Goal: Task Accomplishment & Management: Manage account settings

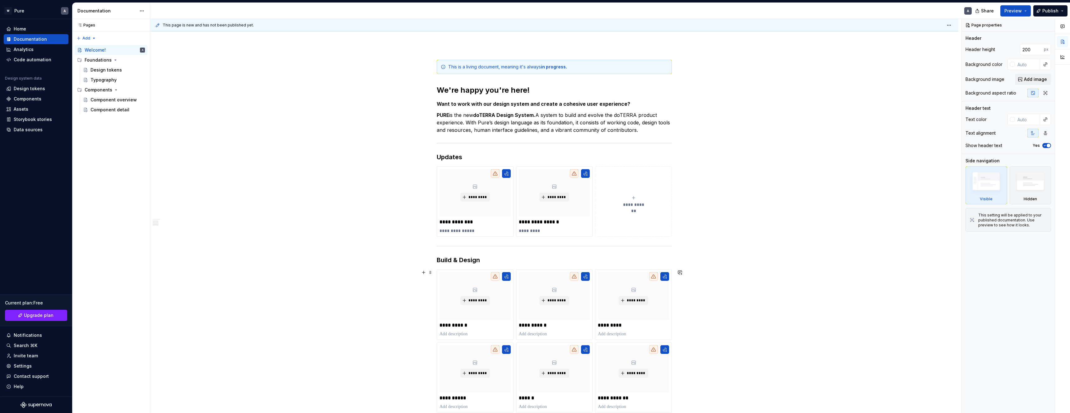
scroll to position [317, 0]
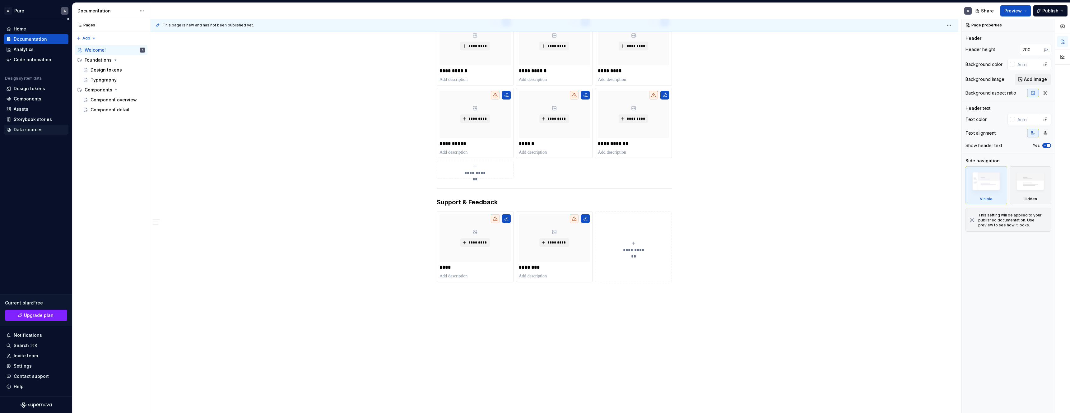
click at [22, 129] on div "Data sources" at bounding box center [28, 130] width 29 height 6
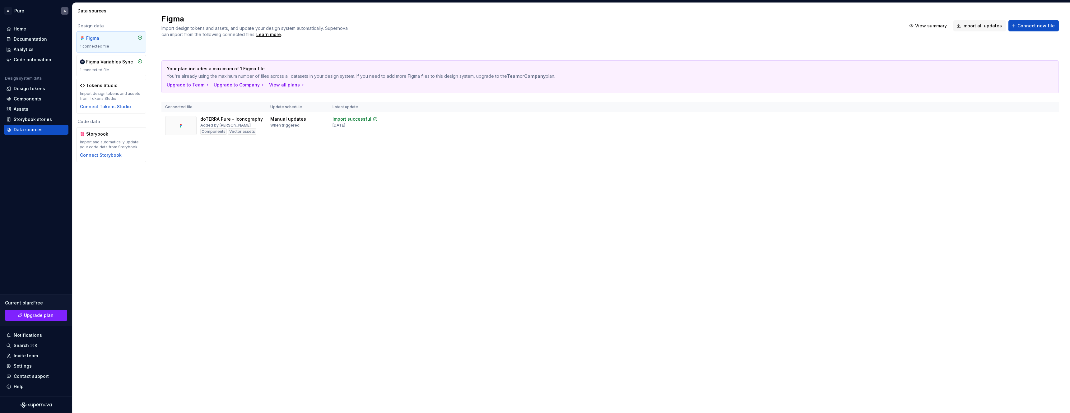
click at [327, 181] on div "Figma Import design tokens and assets, and update your design system automatica…" at bounding box center [610, 208] width 920 height 410
click at [113, 142] on div "Import and automatically update your code data from Storybook." at bounding box center [111, 145] width 63 height 10
click at [106, 155] on div "Connect Storybook" at bounding box center [101, 155] width 42 height 6
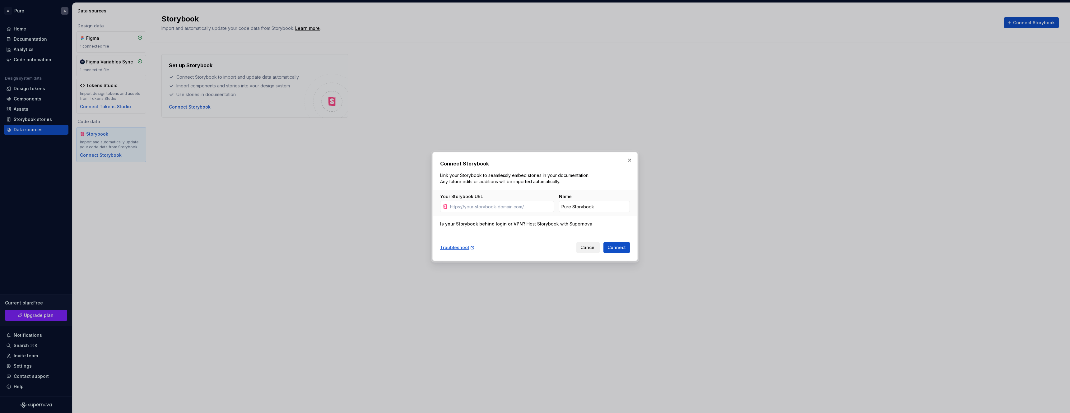
click at [590, 248] on span "Cancel" at bounding box center [587, 247] width 15 height 6
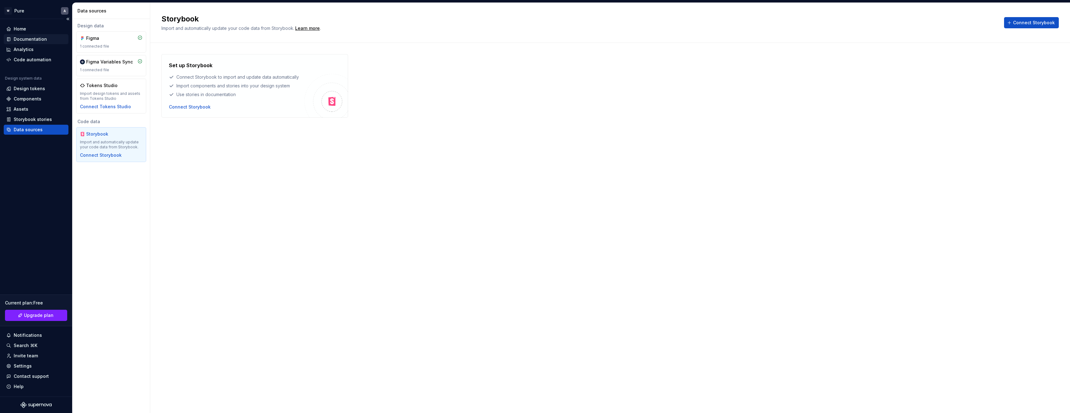
click at [42, 38] on div "Documentation" at bounding box center [30, 39] width 33 height 6
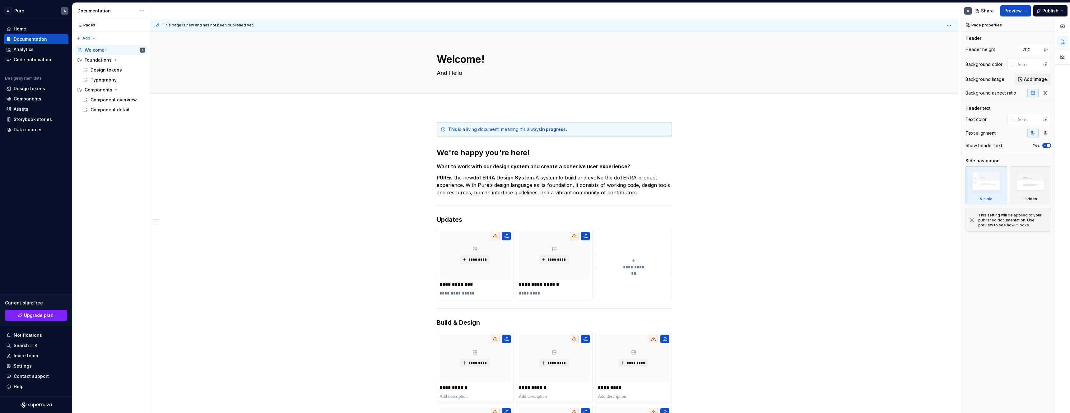
type textarea "*"
click at [31, 27] on div "Home" at bounding box center [36, 29] width 60 height 6
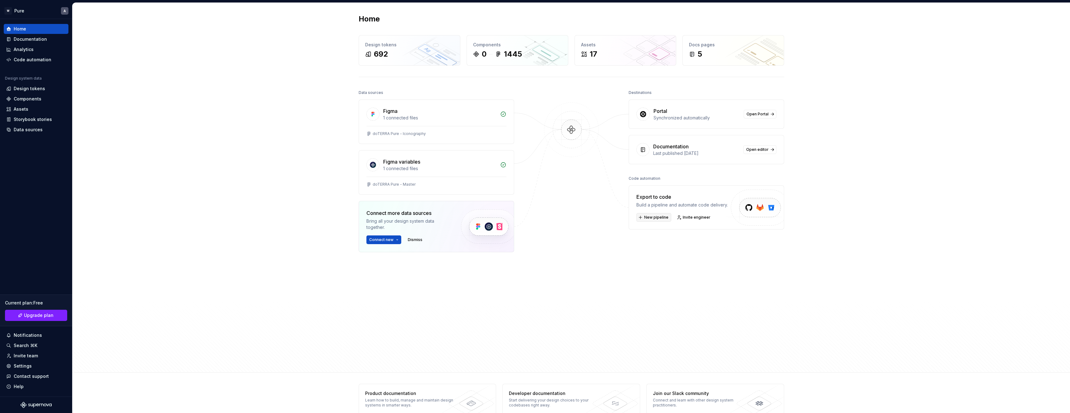
click at [664, 216] on span "New pipeline" at bounding box center [656, 217] width 24 height 5
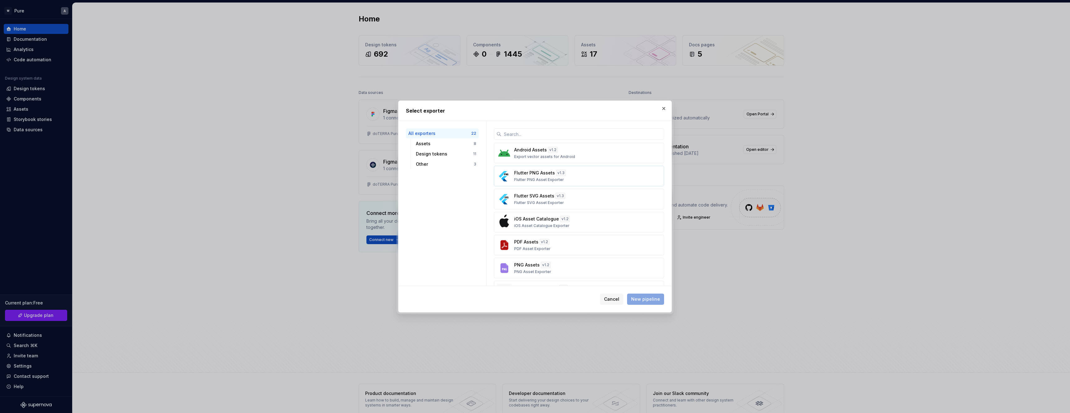
scroll to position [15, 0]
click at [438, 153] on div "Design tokens" at bounding box center [444, 154] width 57 height 6
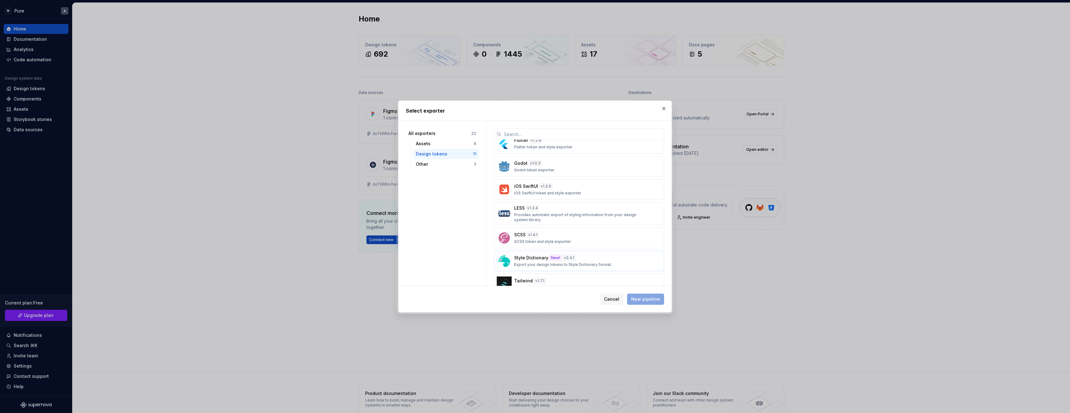
scroll to position [0, 0]
click at [444, 165] on div "Other" at bounding box center [445, 164] width 58 height 6
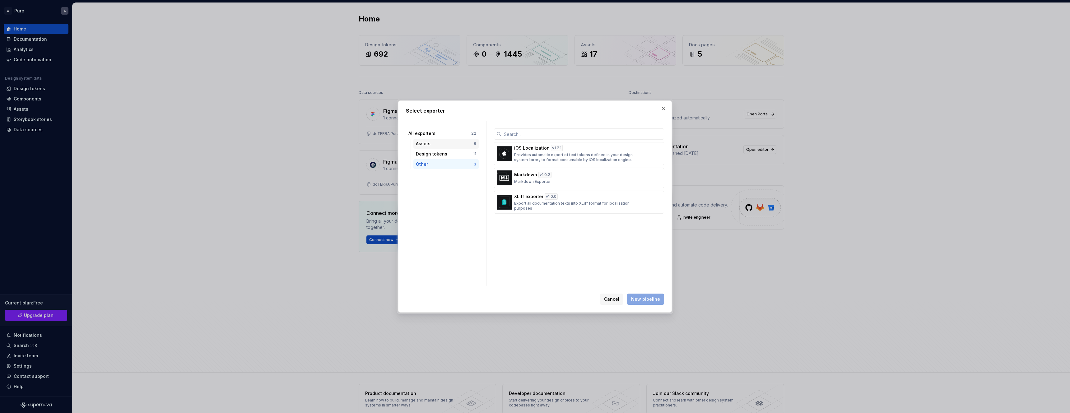
click at [443, 145] on div "Assets" at bounding box center [445, 144] width 58 height 6
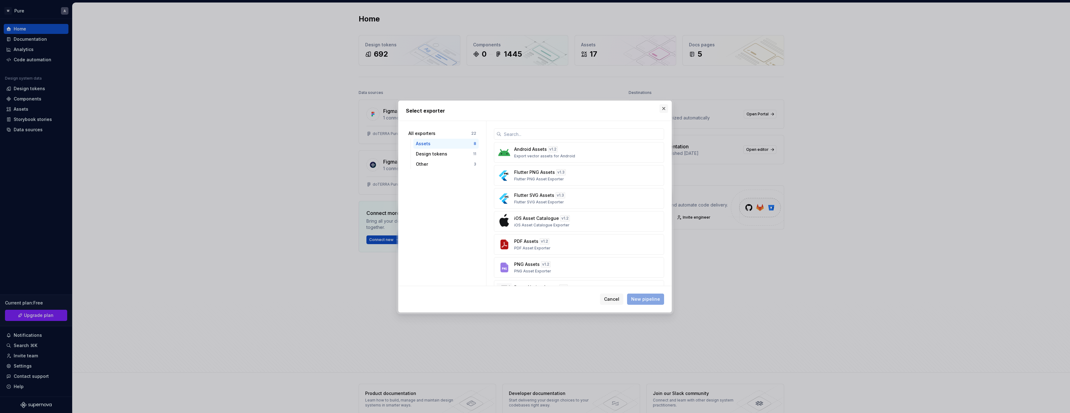
click at [665, 110] on button "button" at bounding box center [663, 108] width 9 height 9
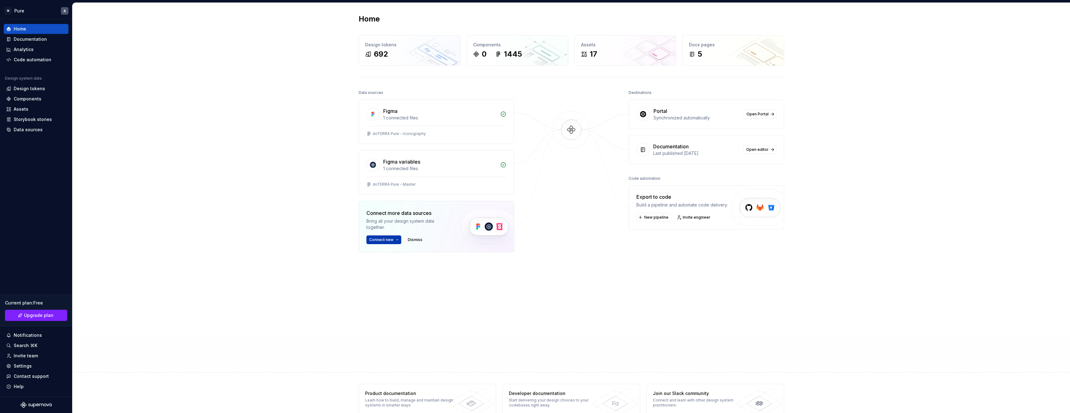
click at [397, 240] on button "Connect new" at bounding box center [383, 239] width 35 height 9
click at [397, 277] on p "Import components and stories." at bounding box center [407, 275] width 59 height 5
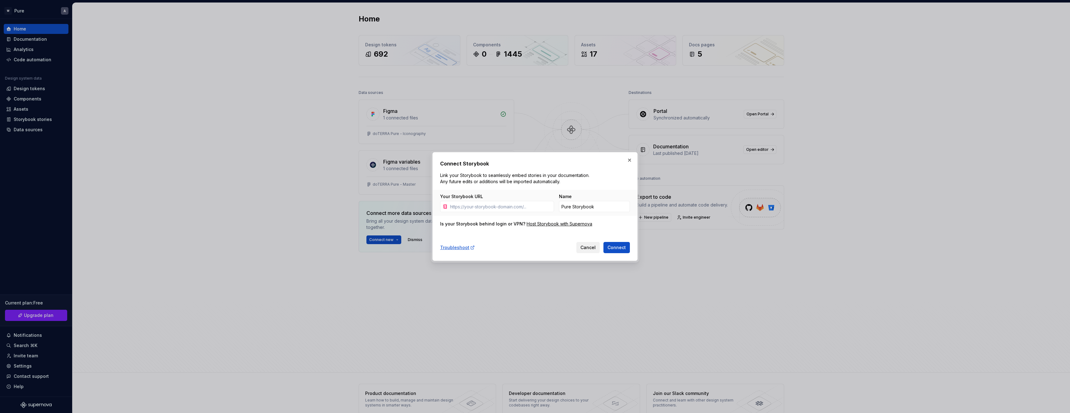
click at [593, 247] on span "Cancel" at bounding box center [587, 247] width 15 height 6
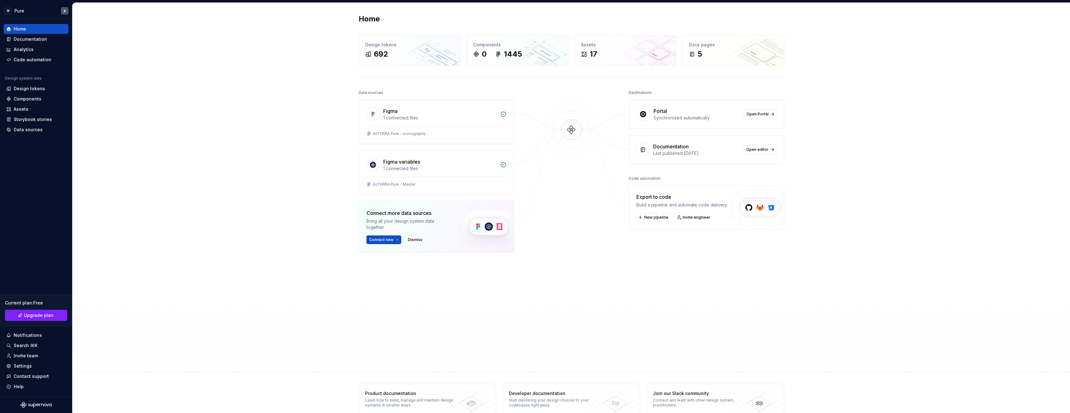
click at [597, 262] on div at bounding box center [571, 212] width 62 height 248
click at [31, 356] on div "Invite team" at bounding box center [26, 356] width 24 height 6
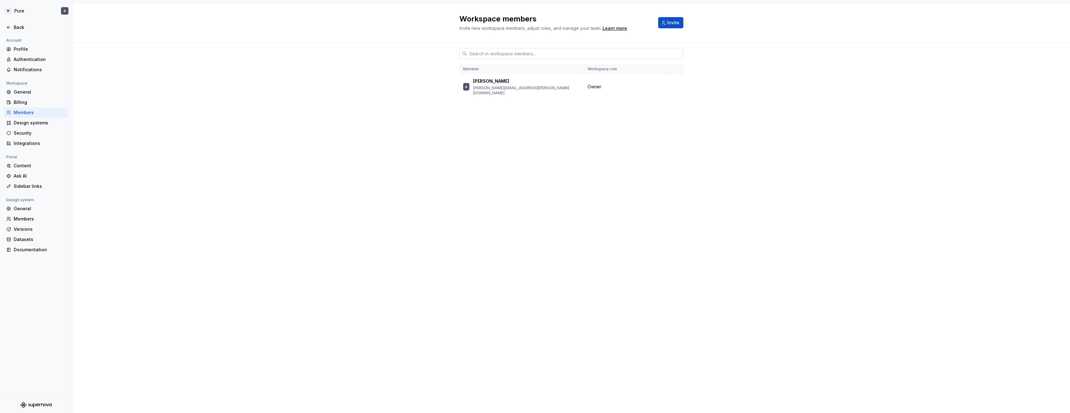
click at [495, 51] on input "text" at bounding box center [575, 53] width 216 height 11
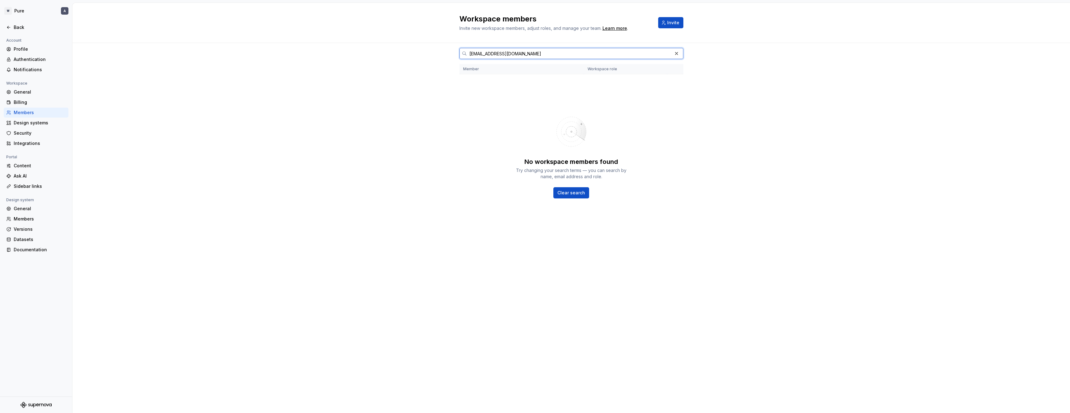
click at [478, 54] on input "mattburns@wearewqa.com" at bounding box center [569, 53] width 205 height 11
type input "matt.burns@wearewqa.com"
click at [671, 22] on span "Invite" at bounding box center [673, 23] width 12 height 6
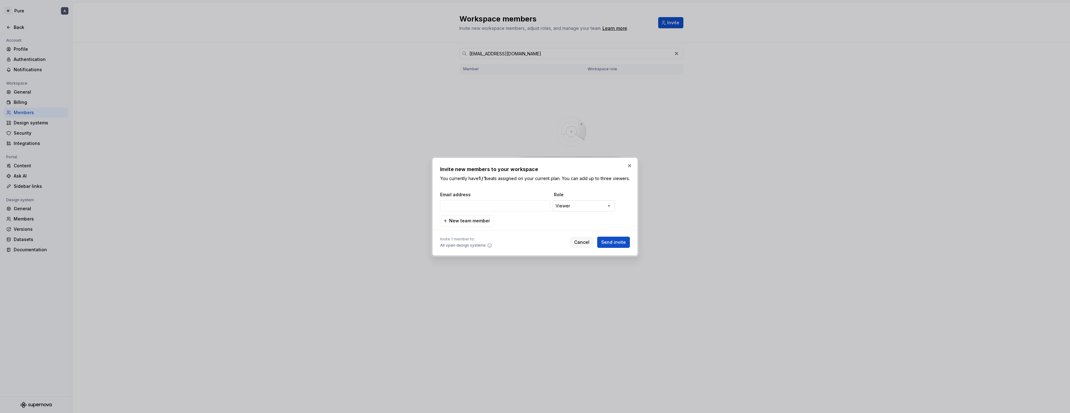
click at [579, 209] on div "**********" at bounding box center [535, 206] width 1070 height 413
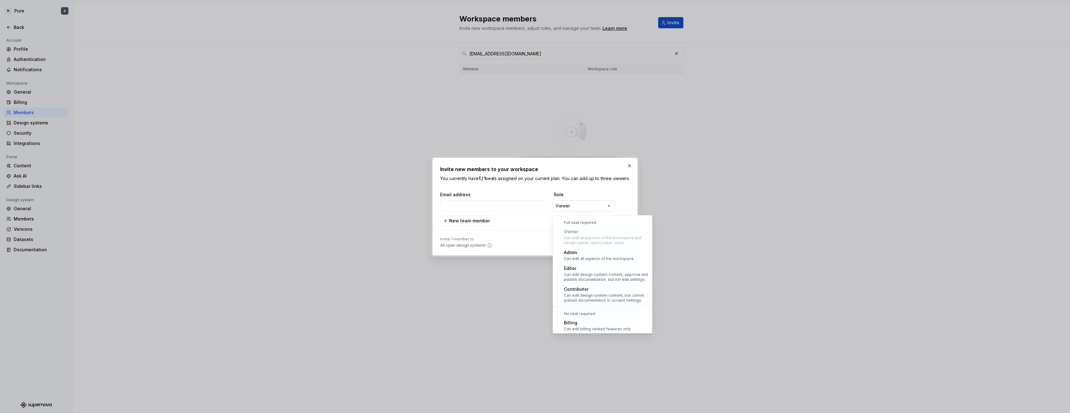
scroll to position [17, 0]
select select "*******"
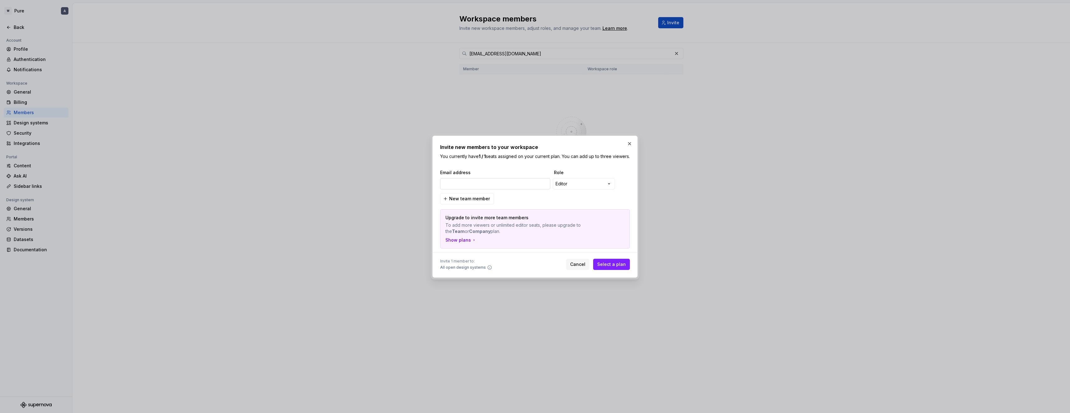
click at [522, 188] on input "email" at bounding box center [495, 183] width 110 height 11
click at [457, 243] on div "Show plans" at bounding box center [460, 240] width 31 height 6
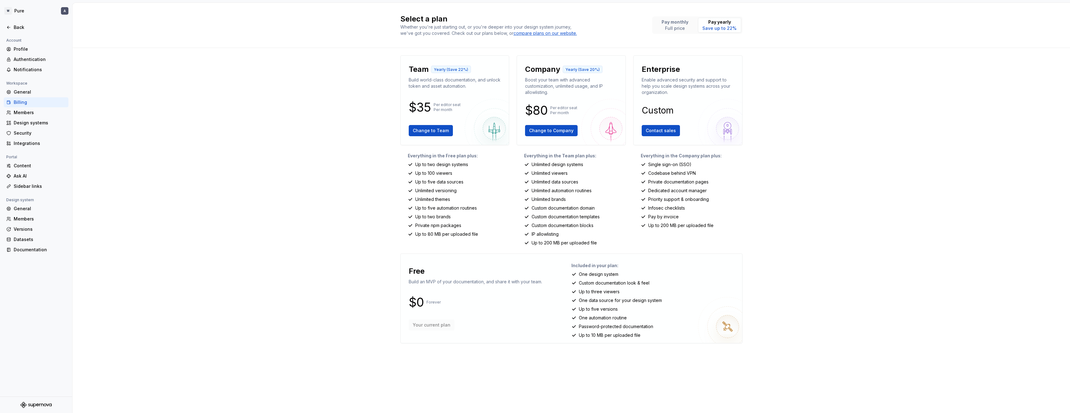
click at [429, 81] on p "Build world-class documentation, and unlock token and asset automation." at bounding box center [455, 83] width 92 height 12
click at [671, 20] on p "Pay monthly" at bounding box center [675, 22] width 27 height 6
click at [724, 25] on p "Save up to 22%" at bounding box center [719, 28] width 34 height 6
click at [679, 24] on p "Pay monthly" at bounding box center [675, 22] width 27 height 6
click at [26, 100] on div "Billing" at bounding box center [40, 102] width 52 height 6
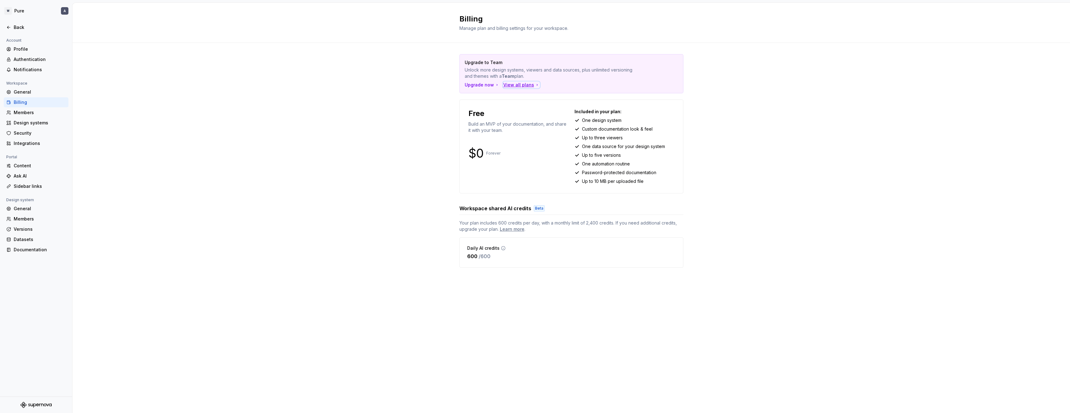
click at [520, 83] on div "View all plans" at bounding box center [521, 85] width 36 height 6
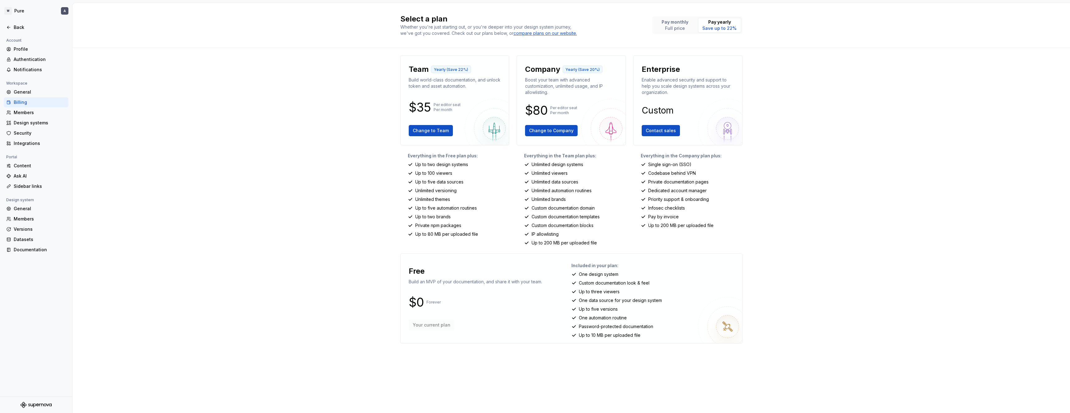
click at [39, 102] on div "Billing" at bounding box center [40, 102] width 52 height 6
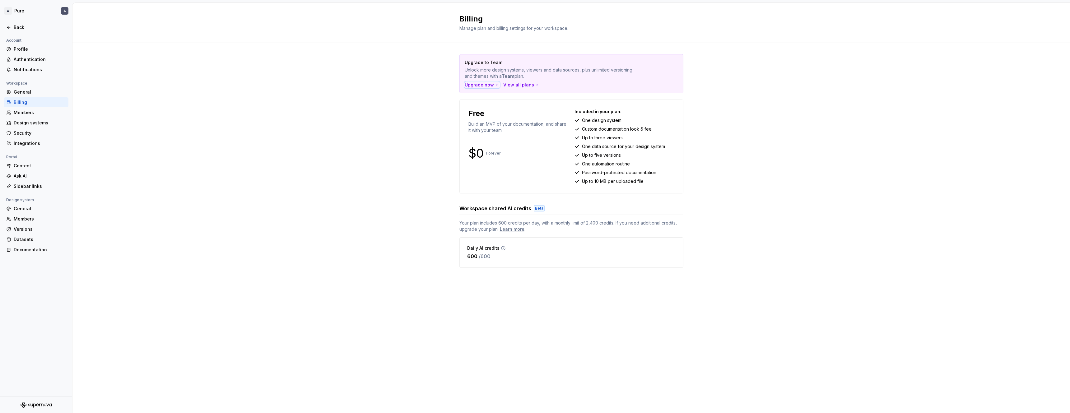
click at [481, 84] on div "Upgrade now" at bounding box center [482, 85] width 35 height 6
click at [336, 206] on div "Upgrade to Team Unlock more design systems, viewers and data sources, plus unli…" at bounding box center [570, 204] width 997 height 322
click at [557, 307] on span "Edit" at bounding box center [555, 305] width 8 height 6
click at [34, 218] on div "Members" at bounding box center [40, 219] width 52 height 6
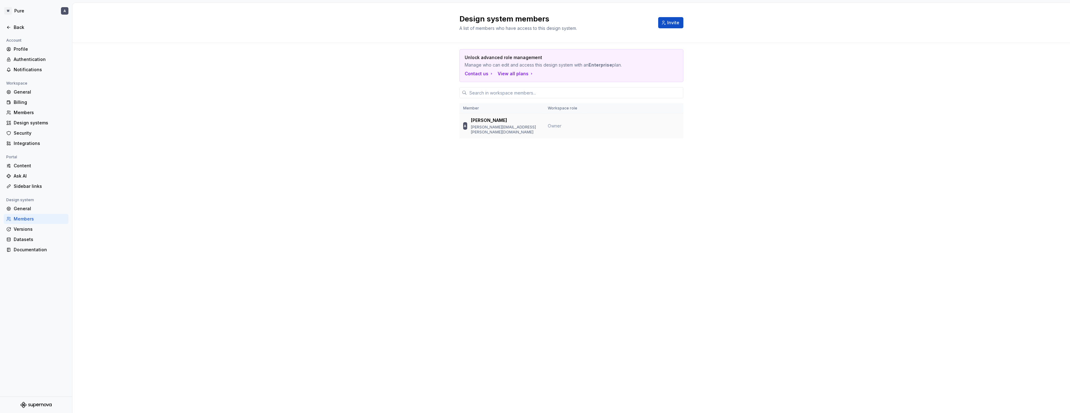
click at [484, 128] on p "[PERSON_NAME][EMAIL_ADDRESS][PERSON_NAME][DOMAIN_NAME]" at bounding box center [505, 130] width 69 height 10
click at [492, 126] on p "[PERSON_NAME][EMAIL_ADDRESS][PERSON_NAME][DOMAIN_NAME]" at bounding box center [505, 130] width 69 height 10
click at [35, 102] on div "Billing" at bounding box center [40, 102] width 52 height 6
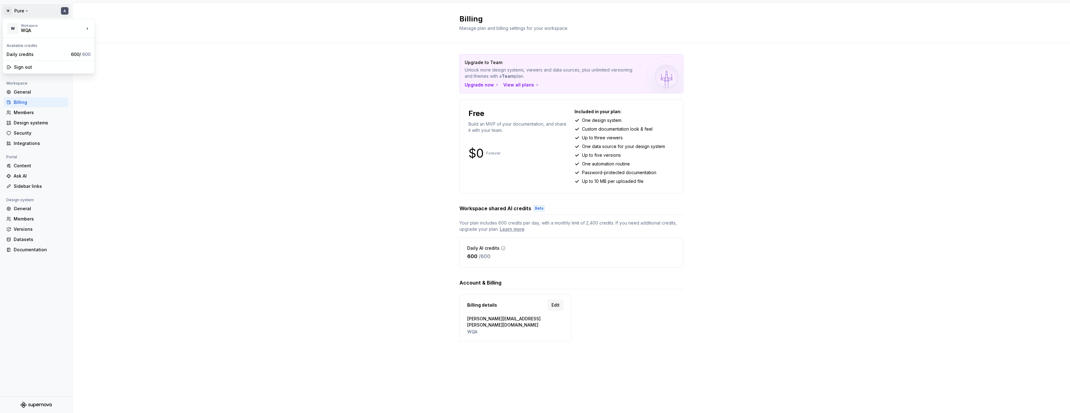
click at [26, 12] on html "W Pure A Back Account Profile Authentication Notifications Workspace General Bi…" at bounding box center [535, 206] width 1070 height 413
click at [122, 96] on html "W Pure A Back Account Profile Authentication Notifications Workspace General Bi…" at bounding box center [535, 206] width 1070 height 413
click at [28, 221] on div "Members" at bounding box center [40, 219] width 52 height 6
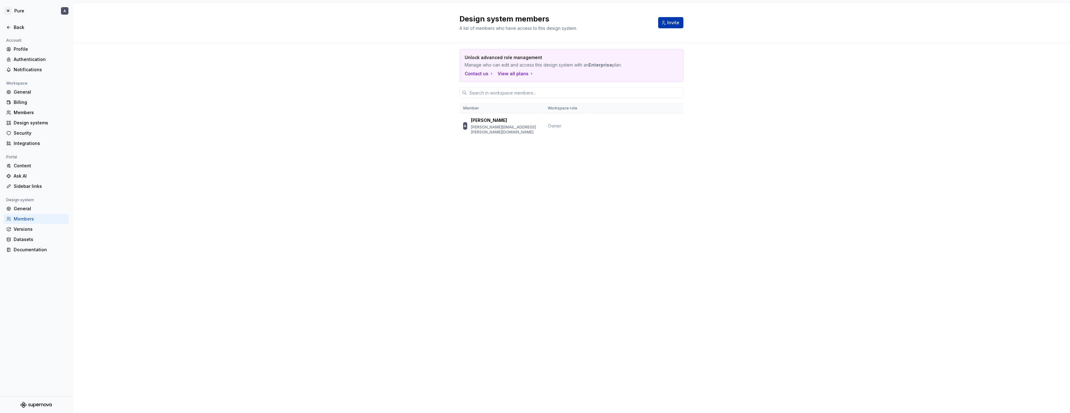
click at [673, 23] on span "Invite" at bounding box center [673, 23] width 12 height 6
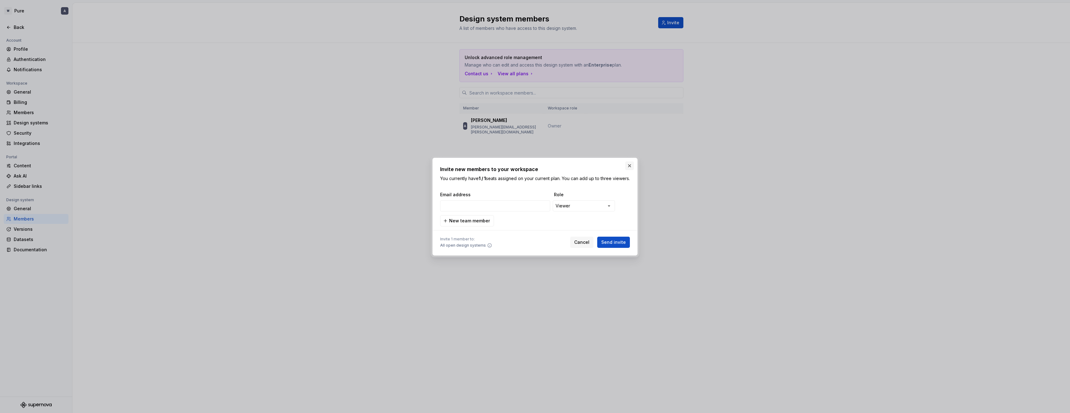
click at [628, 163] on button "button" at bounding box center [629, 165] width 9 height 9
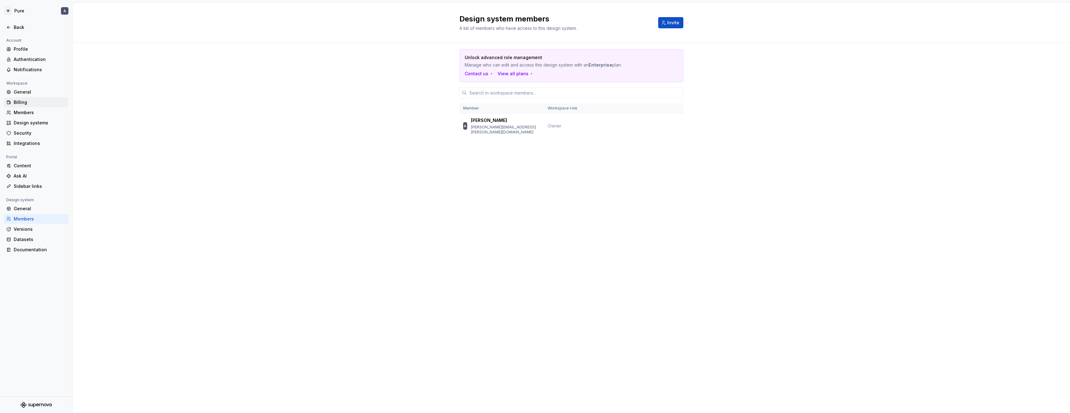
click at [33, 100] on div "Billing" at bounding box center [40, 102] width 52 height 6
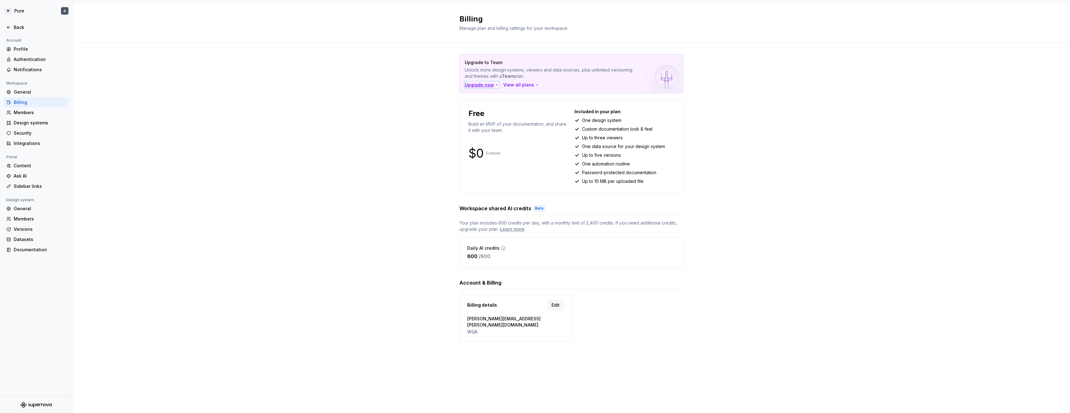
click at [475, 86] on div "Upgrade now" at bounding box center [482, 85] width 35 height 6
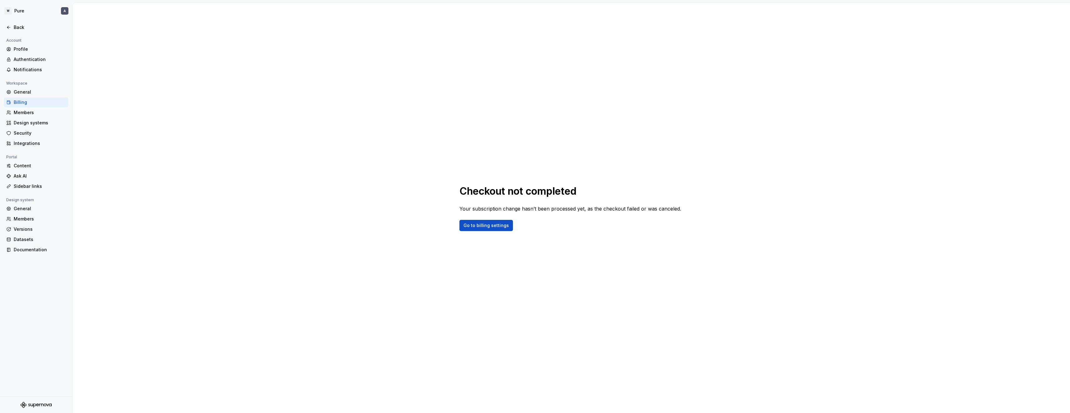
click at [33, 104] on div "Billing" at bounding box center [40, 102] width 52 height 6
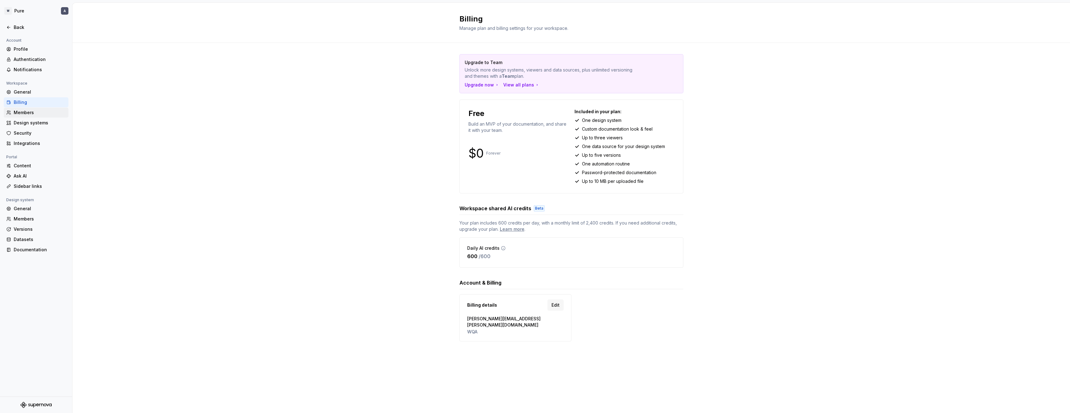
click at [32, 111] on div "Members" at bounding box center [40, 112] width 52 height 6
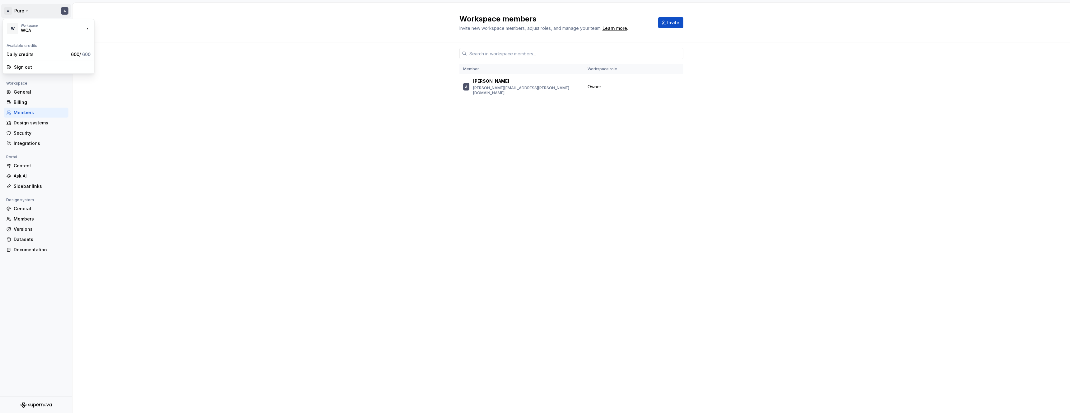
click at [23, 12] on html "W Pure A Back Account Profile Authentication Notifications Workspace General Bi…" at bounding box center [535, 206] width 1070 height 413
click at [227, 26] on html "W Pure A Back Account Profile Authentication Notifications Workspace General Bi…" at bounding box center [535, 206] width 1070 height 413
click at [19, 12] on html "W Pure A Back Account Profile Authentication Notifications Workspace General Bi…" at bounding box center [535, 206] width 1070 height 413
click at [177, 13] on html "W Pure A Back Account Profile Authentication Notifications Workspace General Bi…" at bounding box center [535, 206] width 1070 height 413
click at [14, 29] on div "Back" at bounding box center [40, 27] width 52 height 6
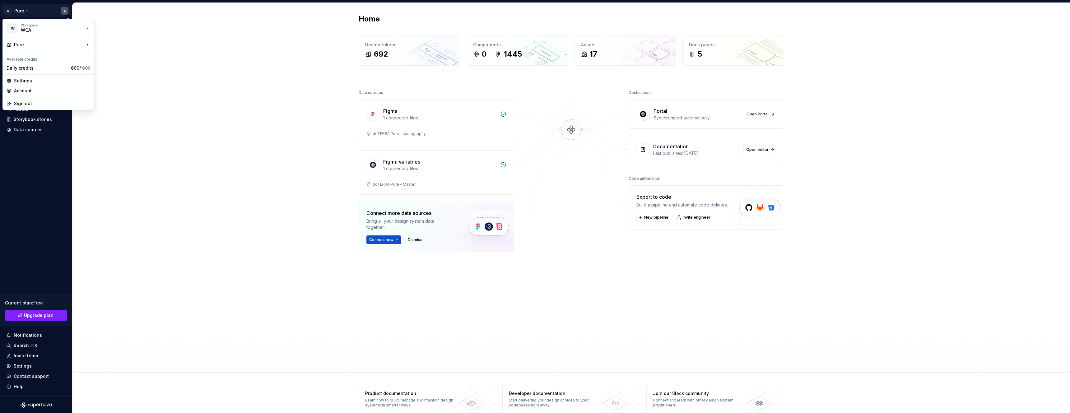
click at [26, 11] on html "W Pure A Home Documentation Analytics Code automation Design system data Design…" at bounding box center [535, 206] width 1070 height 413
click at [138, 205] on html "W Pure A Home Documentation Analytics Code automation Design system data Design…" at bounding box center [535, 206] width 1070 height 413
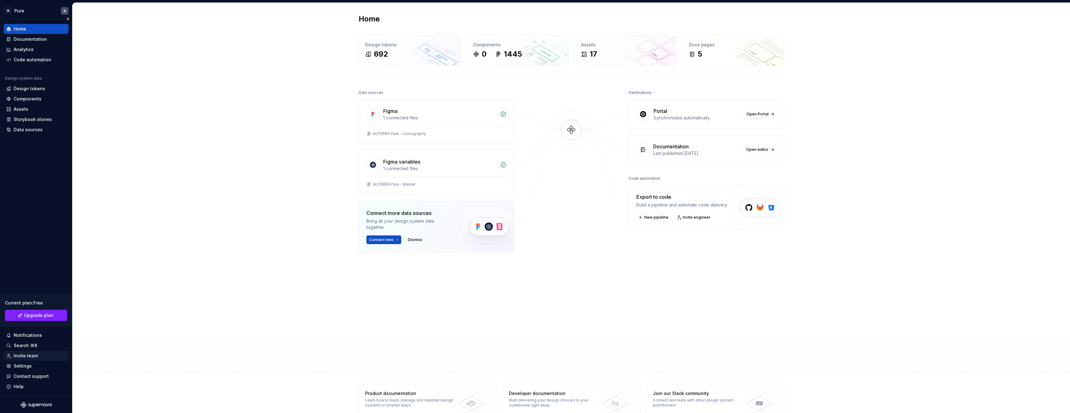
click at [39, 356] on div "Invite team" at bounding box center [36, 356] width 60 height 6
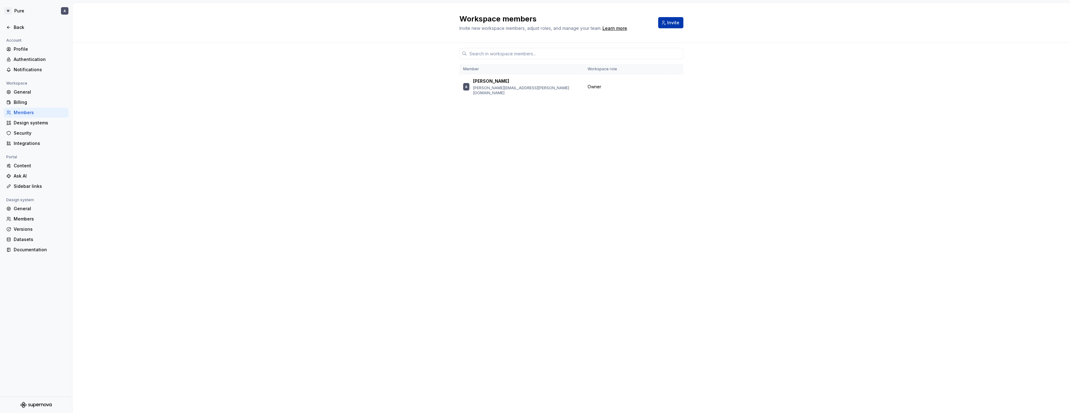
click at [672, 22] on span "Invite" at bounding box center [673, 23] width 12 height 6
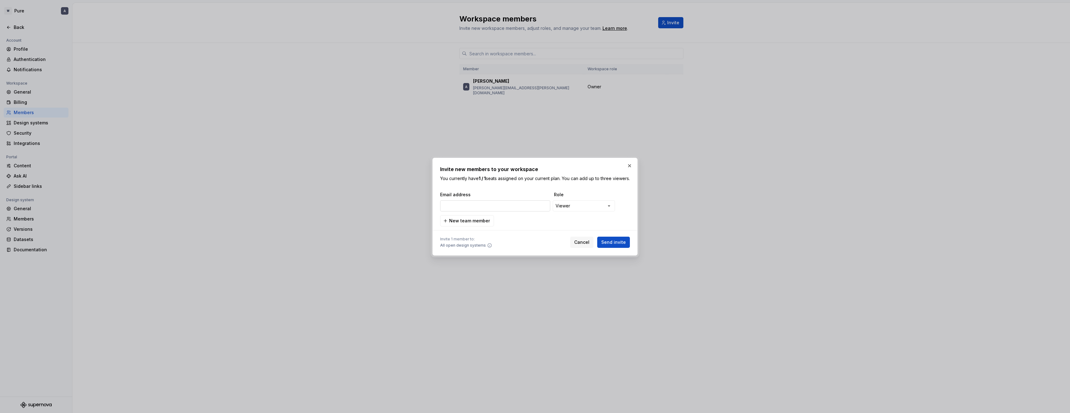
click at [487, 210] on input "email" at bounding box center [495, 205] width 110 height 11
type input "[EMAIL_ADDRESS][DOMAIN_NAME]"
click at [595, 209] on div "**********" at bounding box center [535, 206] width 1070 height 413
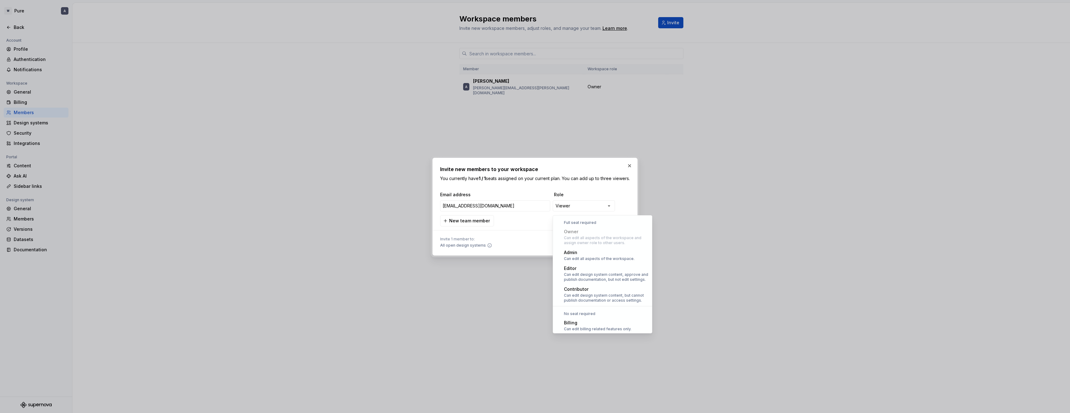
scroll to position [17, 0]
select select "**********"
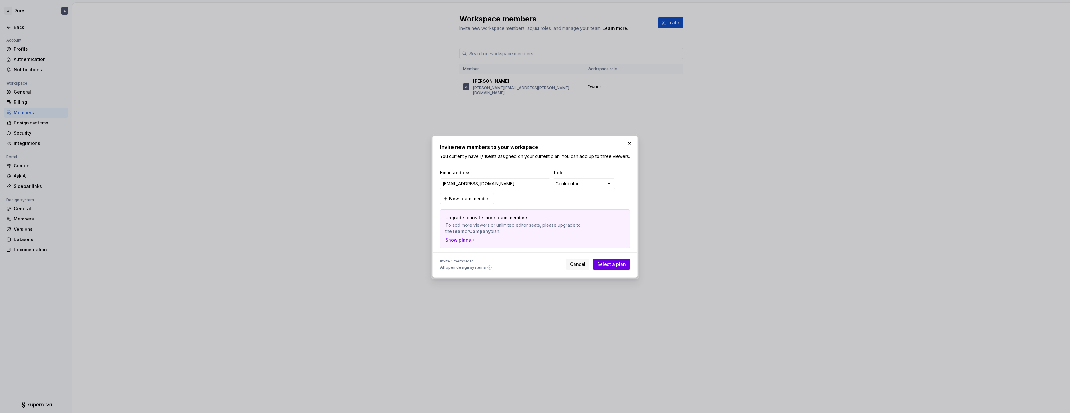
click at [609, 267] on span "Select a plan" at bounding box center [611, 264] width 29 height 6
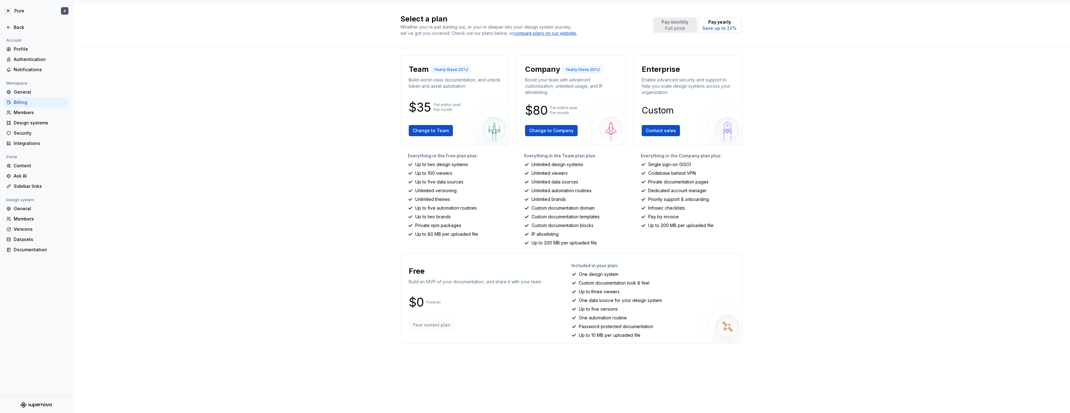
click at [677, 25] on p "Full price" at bounding box center [675, 28] width 27 height 6
click at [430, 132] on span "Change to Team" at bounding box center [431, 131] width 36 height 6
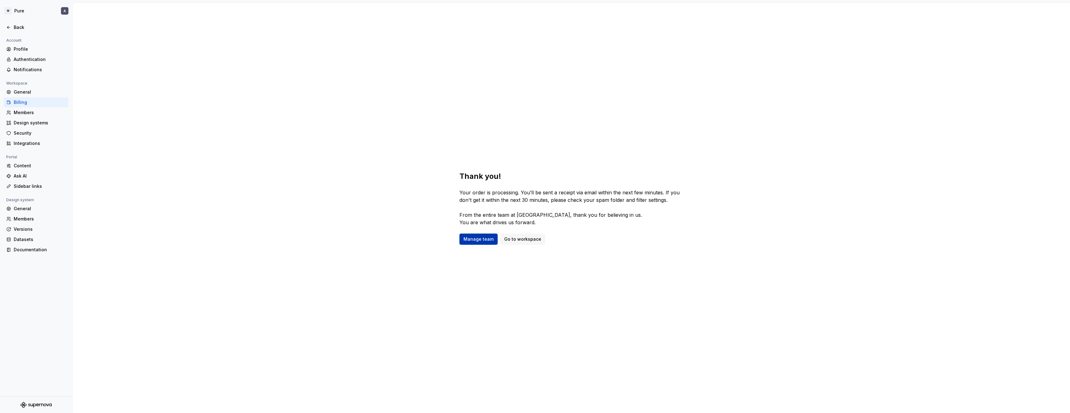
click at [476, 240] on span "Manage team" at bounding box center [478, 239] width 30 height 6
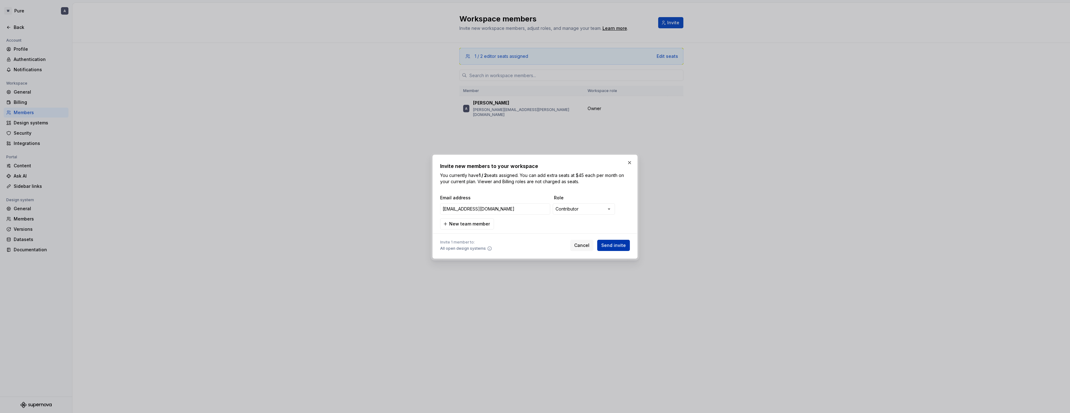
click at [618, 248] on span "Send invite" at bounding box center [613, 245] width 25 height 6
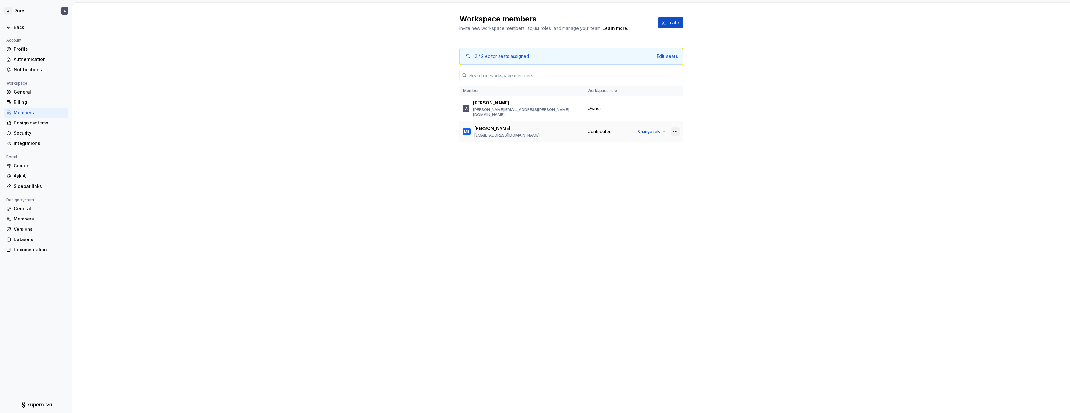
click at [676, 127] on button "button" at bounding box center [675, 131] width 9 height 9
click at [522, 212] on div "2 / 2 editor seats assigned Edit seats Member Workspace role A Adrian adrian.il…" at bounding box center [571, 216] width 224 height 346
click at [12, 25] on div "Back" at bounding box center [36, 27] width 60 height 6
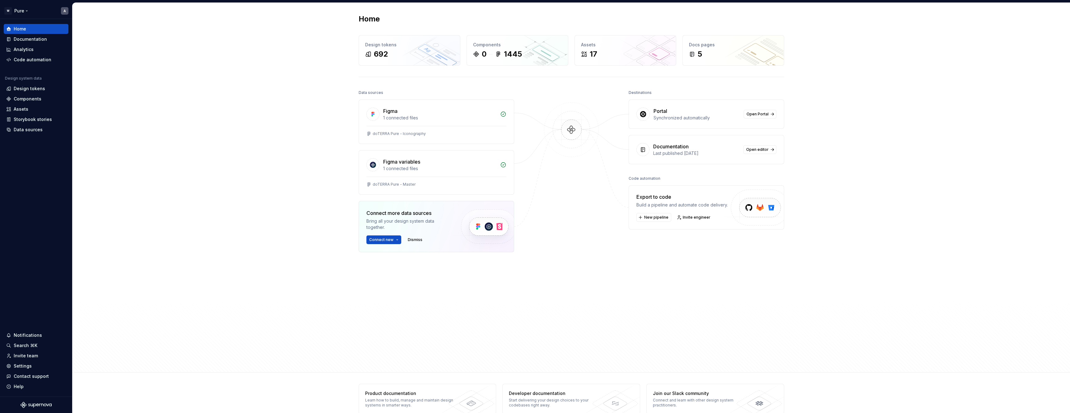
click at [23, 12] on html "W Pure A Home Documentation Analytics Code automation Design system data Design…" at bounding box center [535, 206] width 1070 height 413
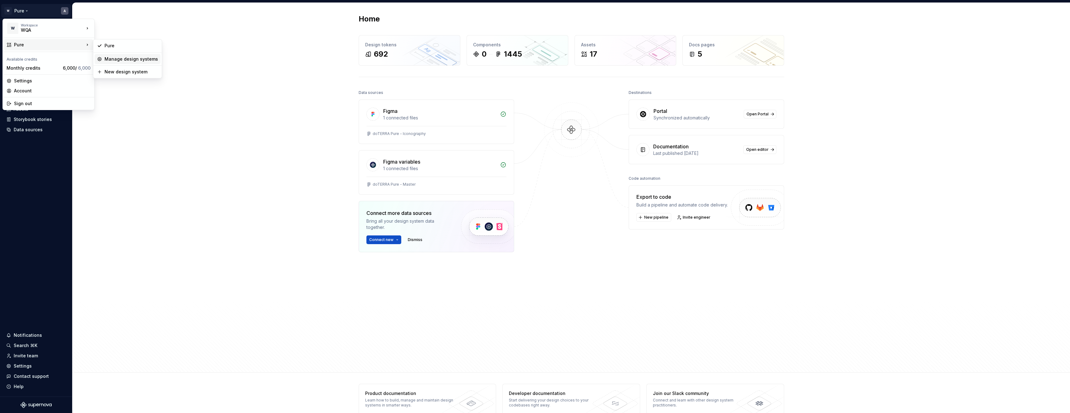
click at [124, 58] on div "Manage design systems" at bounding box center [131, 59] width 53 height 6
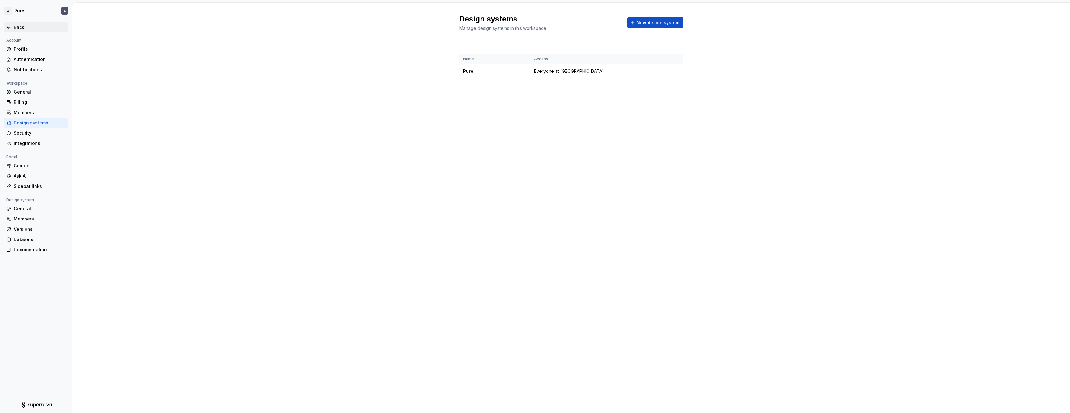
click at [17, 27] on div "Back" at bounding box center [40, 27] width 52 height 6
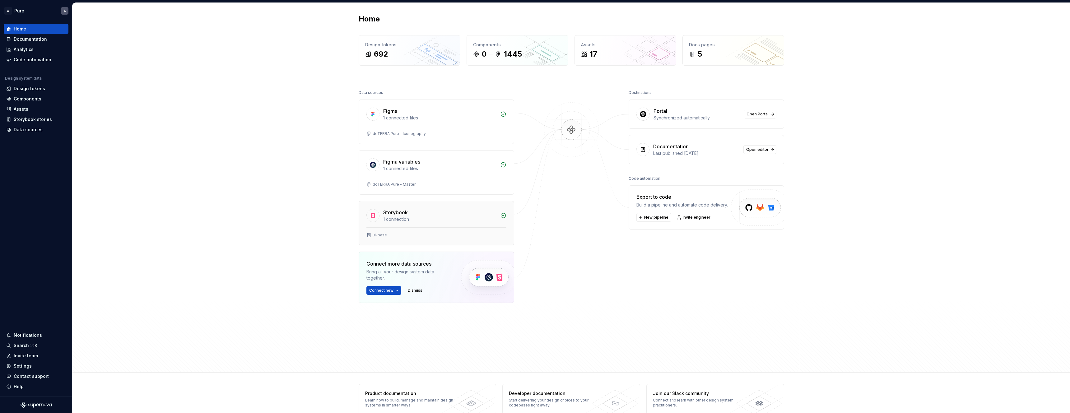
click at [431, 216] on div "1 connection" at bounding box center [439, 219] width 113 height 6
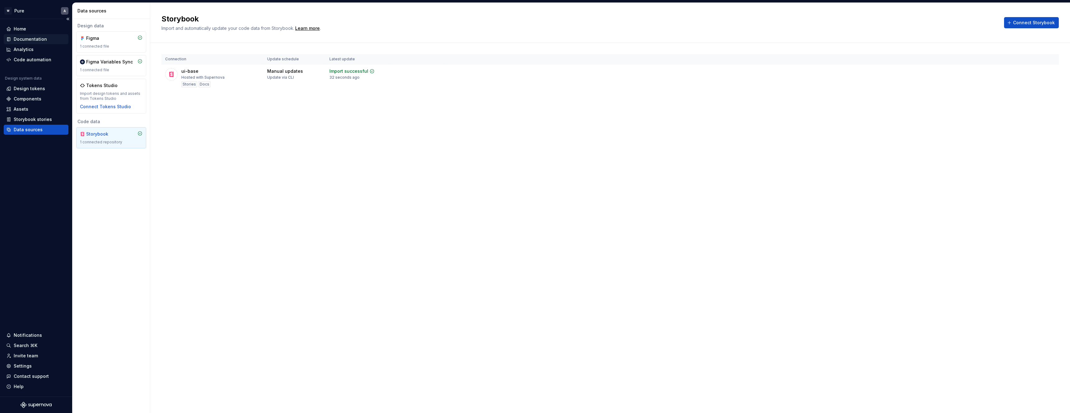
click at [45, 38] on div "Documentation" at bounding box center [36, 39] width 60 height 6
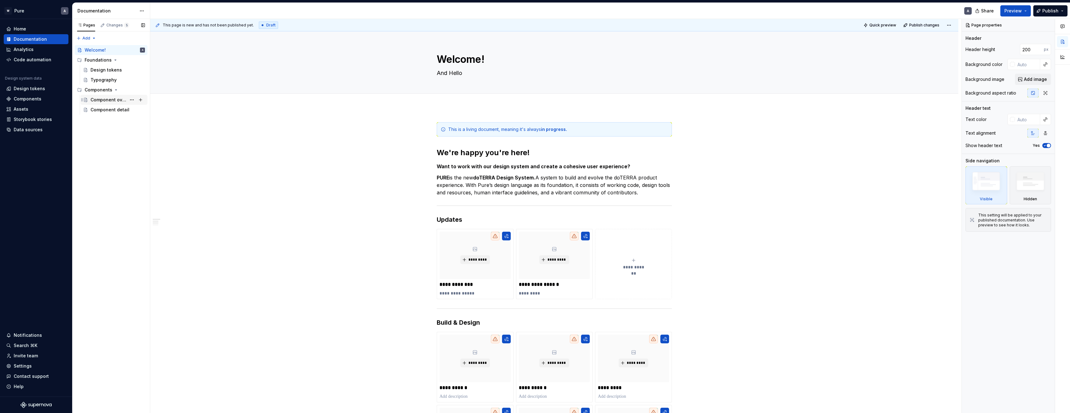
click at [100, 100] on div "Component overview" at bounding box center [109, 100] width 36 height 6
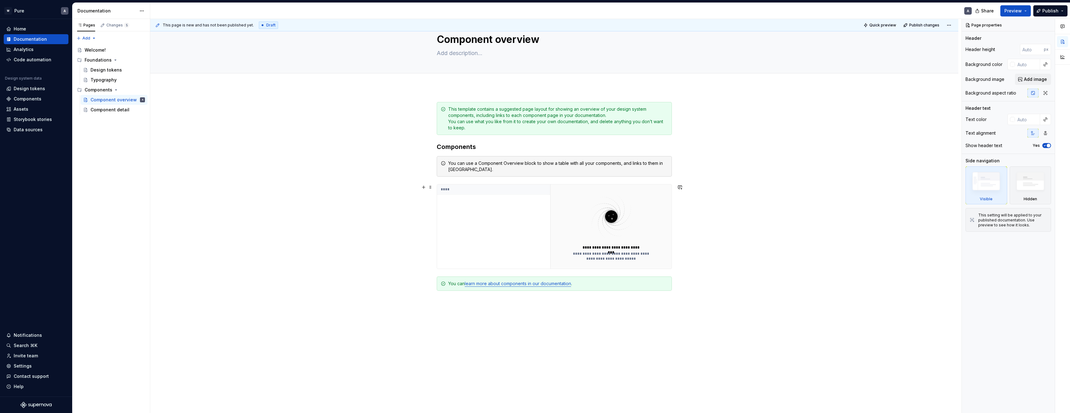
scroll to position [20, 0]
type textarea "*"
click at [425, 300] on button "button" at bounding box center [423, 301] width 9 height 9
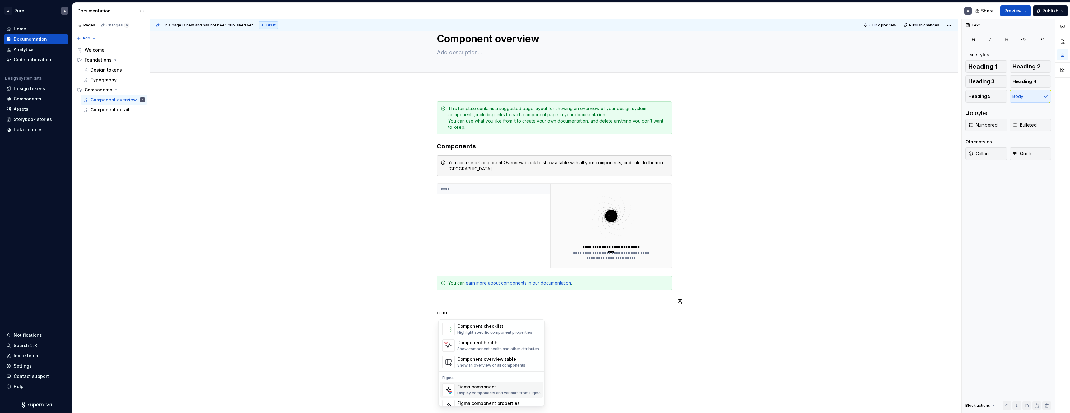
scroll to position [0, 0]
click at [481, 355] on div "Show component health and other attributes" at bounding box center [498, 357] width 82 height 5
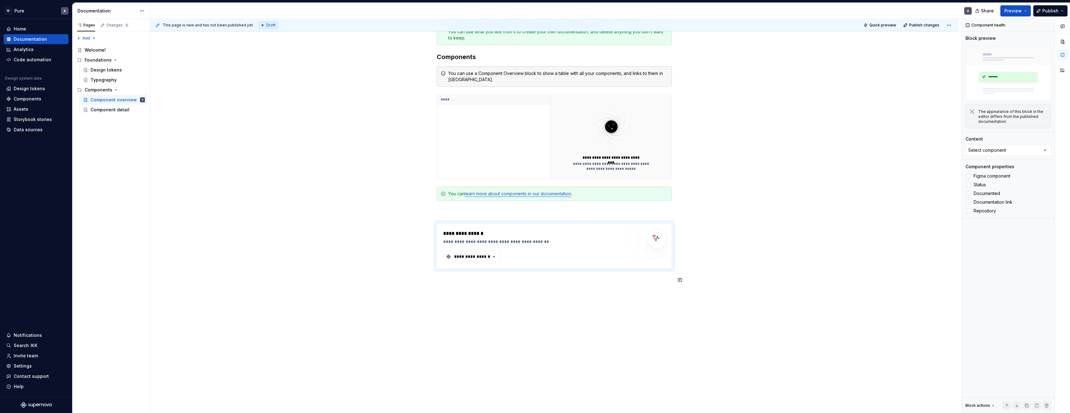
scroll to position [111, 0]
click at [484, 259] on button "**********" at bounding box center [471, 254] width 57 height 11
type input "button"
click at [702, 240] on div "**********" at bounding box center [554, 205] width 808 height 418
click at [25, 86] on div "Design tokens" at bounding box center [29, 89] width 31 height 6
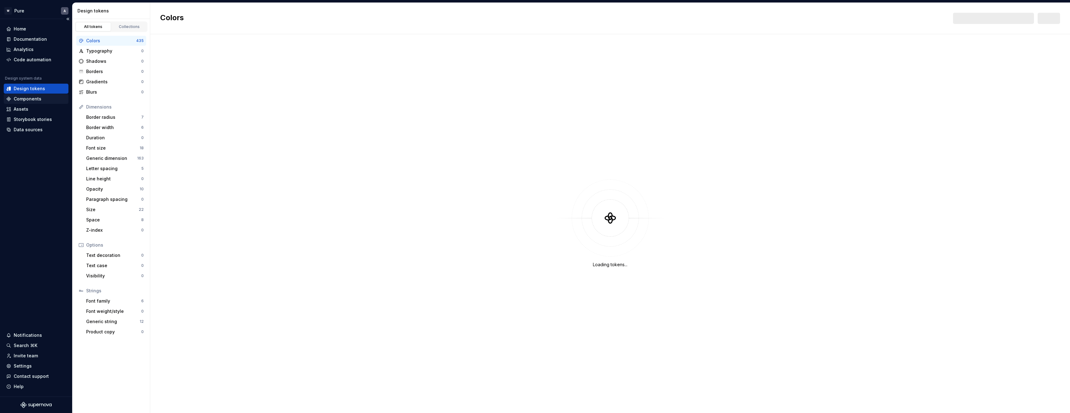
click at [28, 98] on div "Components" at bounding box center [28, 99] width 28 height 6
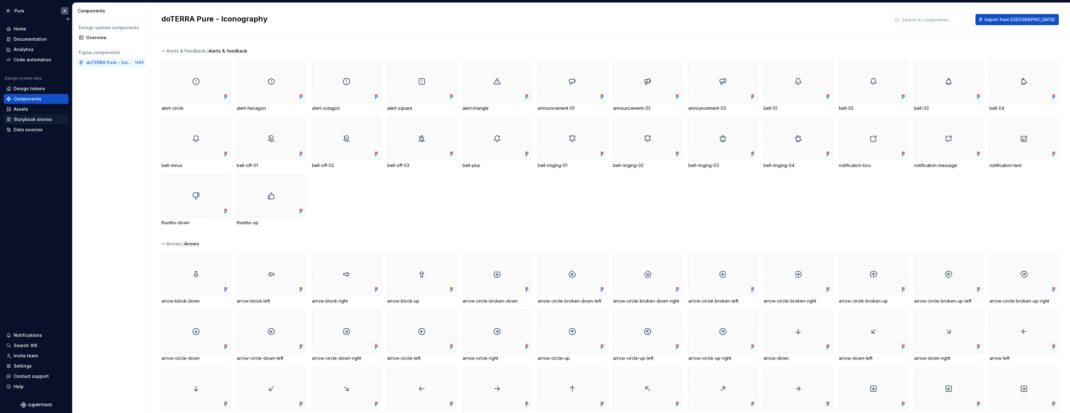
click at [32, 118] on div "Storybook stories" at bounding box center [33, 119] width 38 height 6
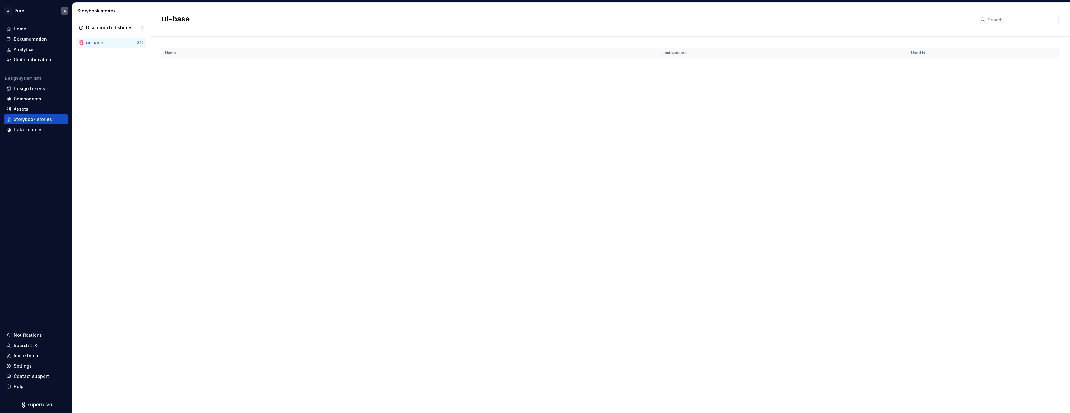
scroll to position [678, 0]
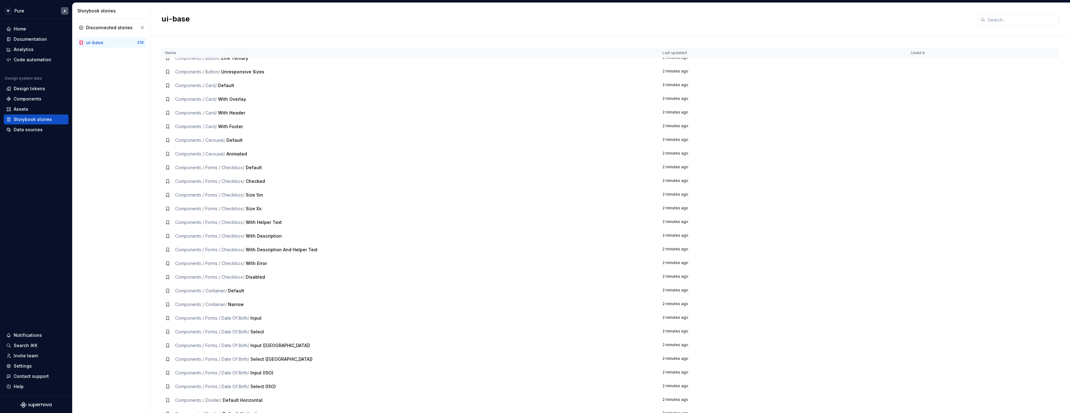
click at [168, 142] on icon at bounding box center [167, 140] width 5 height 5
click at [27, 108] on div "Assets" at bounding box center [21, 109] width 15 height 6
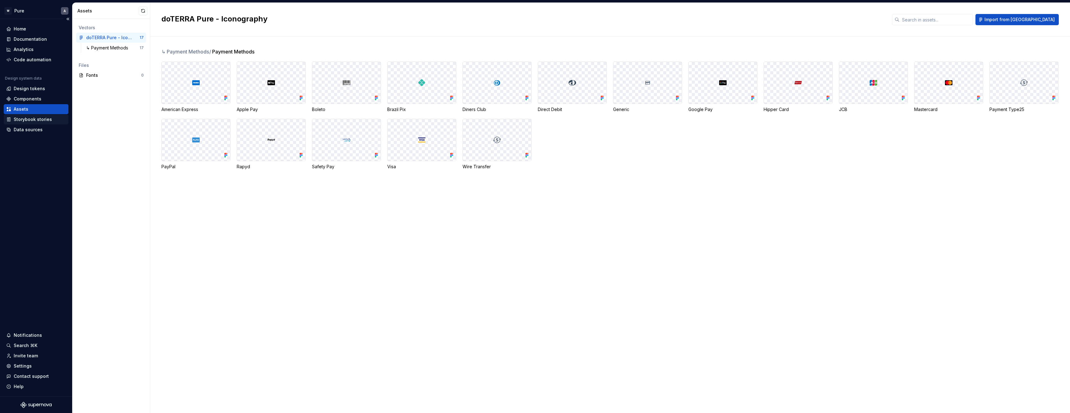
click at [27, 120] on div "Storybook stories" at bounding box center [33, 119] width 38 height 6
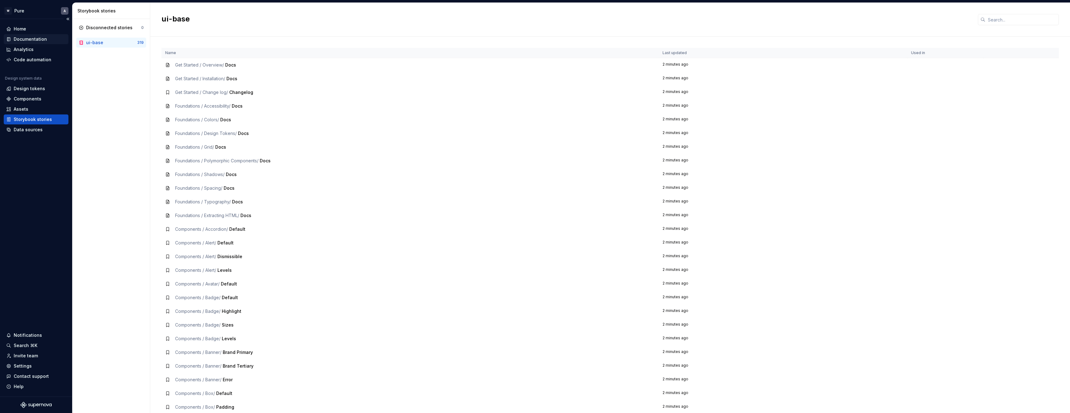
click at [32, 36] on div "Documentation" at bounding box center [30, 39] width 33 height 6
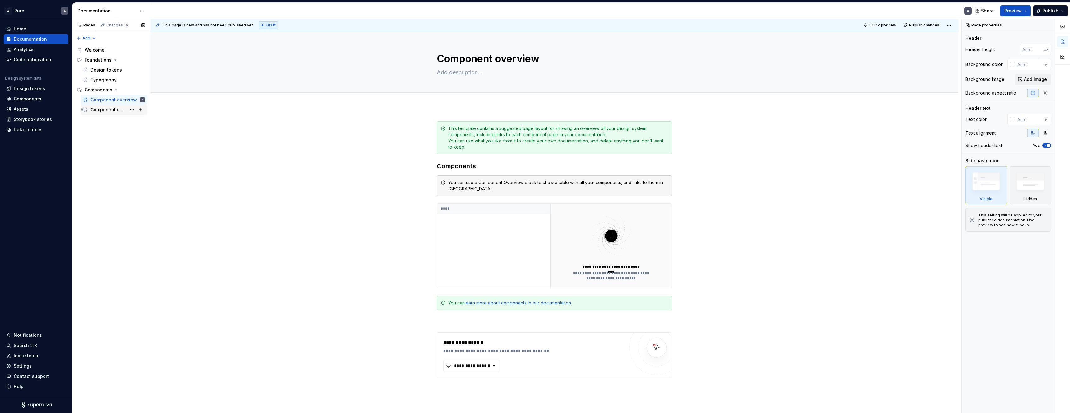
click at [102, 111] on div "Component detail" at bounding box center [109, 110] width 36 height 6
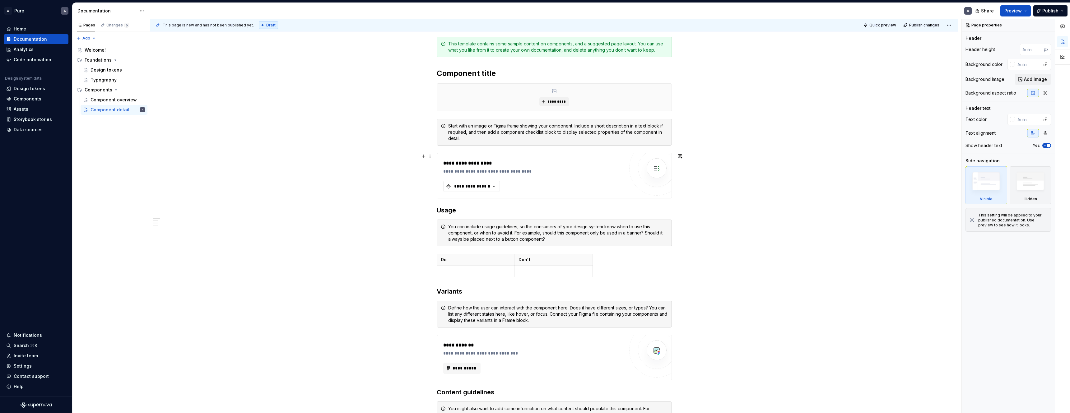
scroll to position [86, 0]
type textarea "*"
click at [471, 185] on div "**********" at bounding box center [471, 185] width 37 height 6
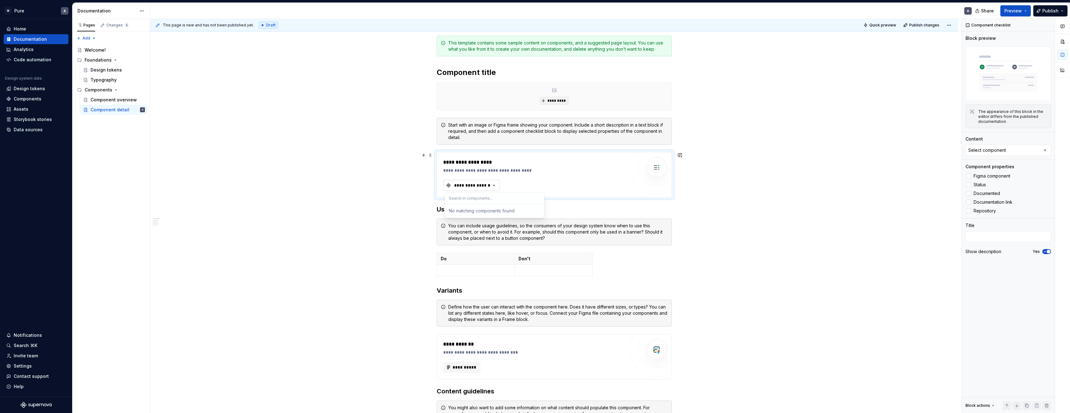
click at [470, 185] on div "**********" at bounding box center [471, 185] width 37 height 6
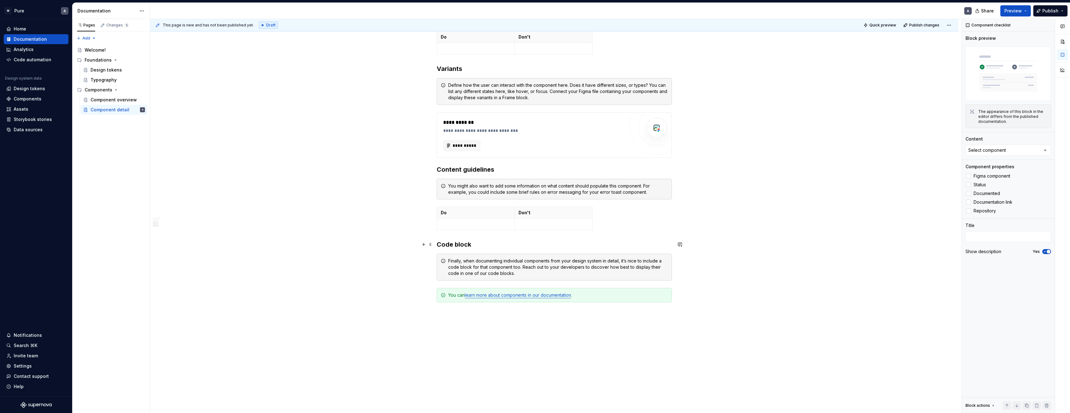
scroll to position [342, 0]
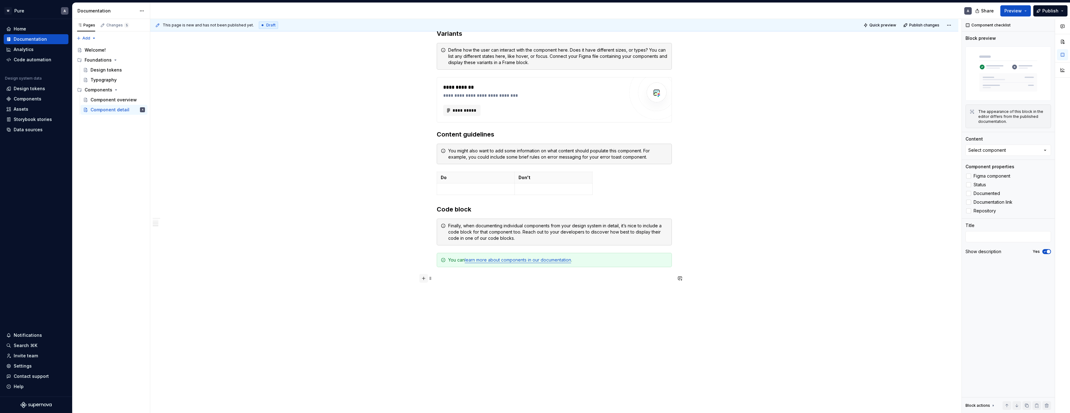
click at [424, 279] on button "button" at bounding box center [423, 278] width 9 height 9
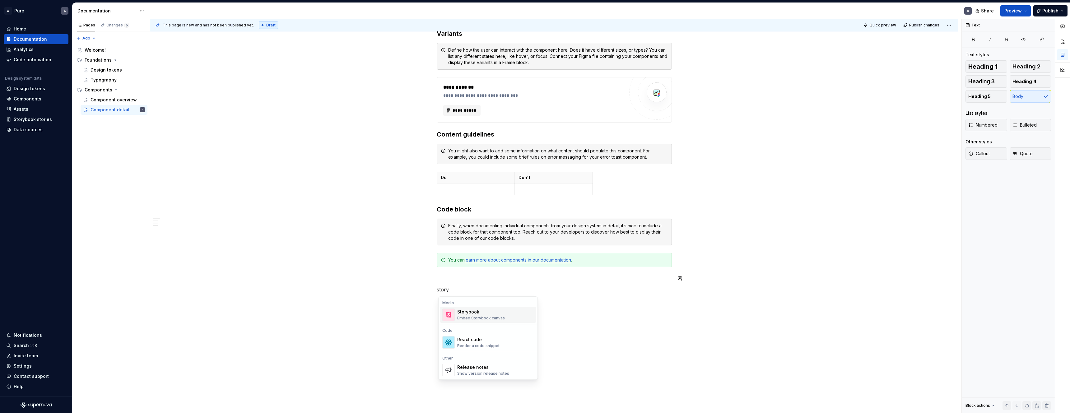
click at [491, 317] on div "Embed Storybook canvas" at bounding box center [481, 318] width 48 height 5
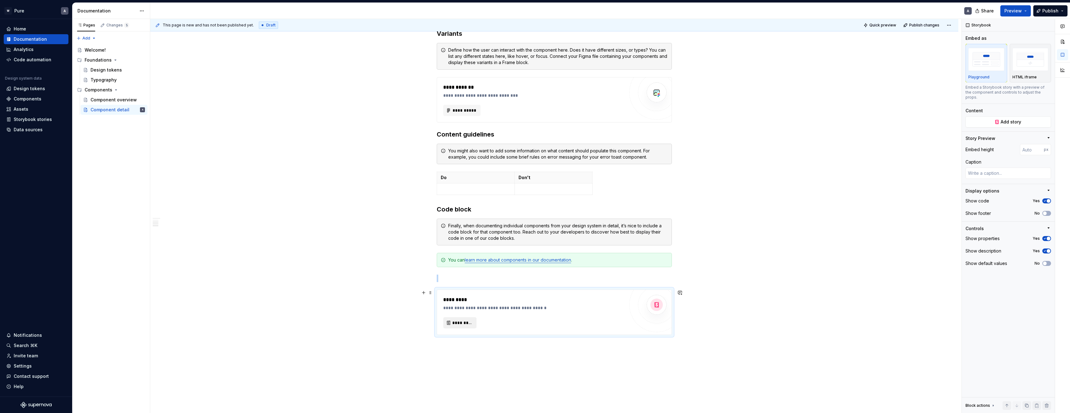
click at [466, 323] on span "*********" at bounding box center [462, 323] width 20 height 6
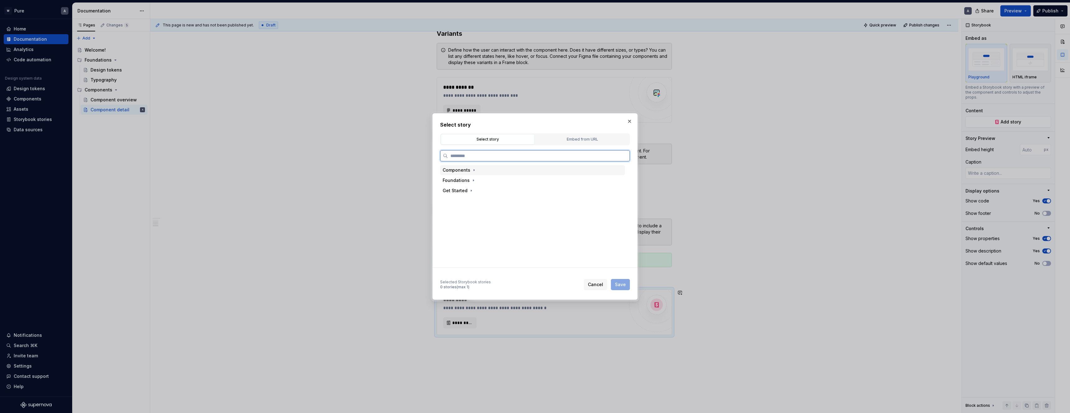
click at [457, 171] on div "Components" at bounding box center [457, 170] width 28 height 6
click at [462, 205] on div "Button" at bounding box center [463, 205] width 14 height 6
click at [476, 179] on div "Default" at bounding box center [470, 178] width 16 height 6
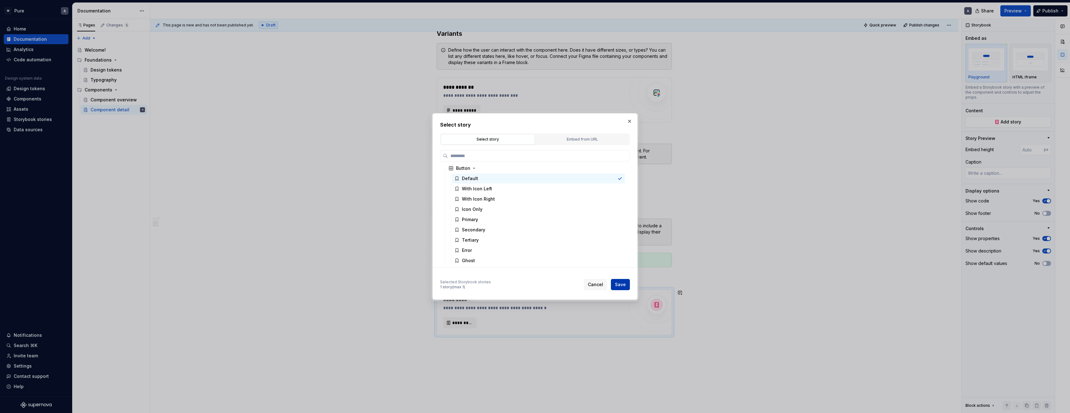
click at [620, 282] on span "Save" at bounding box center [620, 284] width 11 height 6
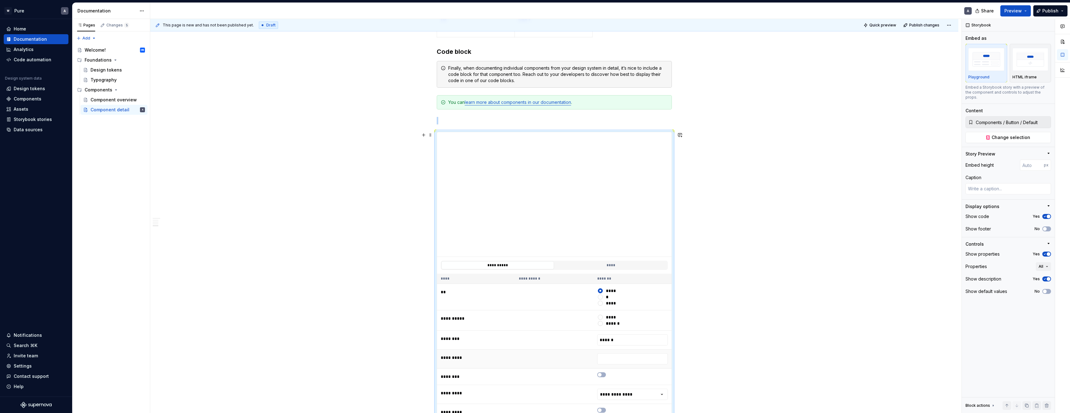
scroll to position [500, 0]
click at [731, 201] on div "**********" at bounding box center [554, 178] width 808 height 1142
type textarea "*"
type input "176"
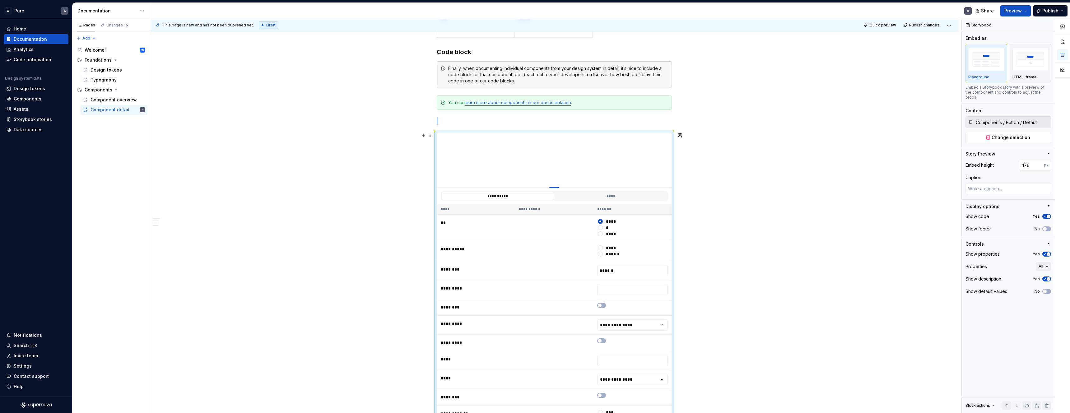
type textarea "*"
type input "155"
type textarea "*"
type input "128"
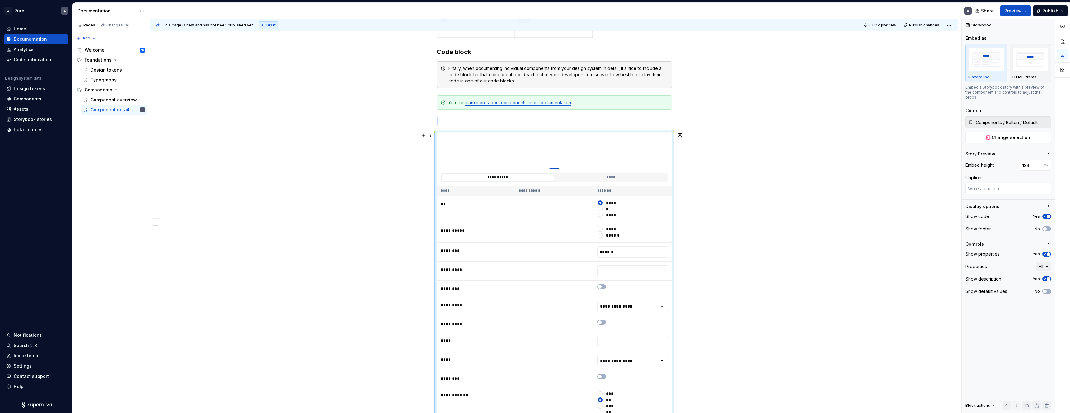
type textarea "*"
type input "116"
type textarea "*"
type input "105"
type textarea "*"
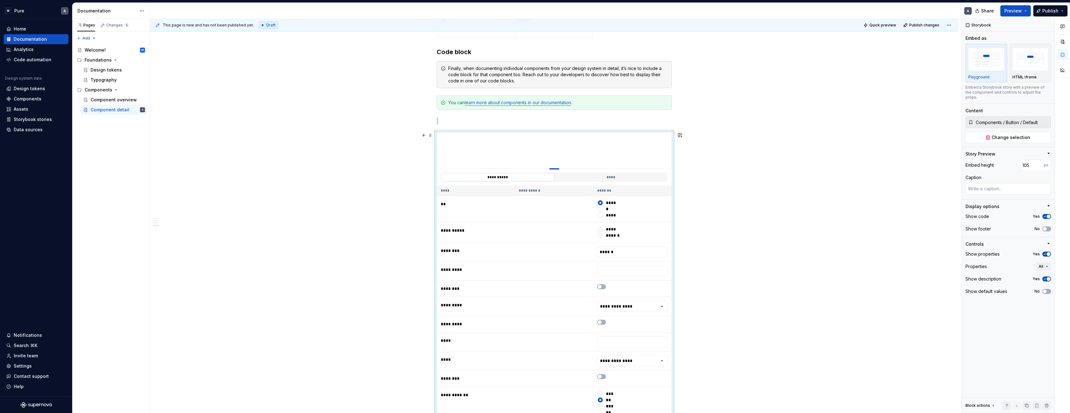
type input "100"
drag, startPoint x: 557, startPoint y: 258, endPoint x: 556, endPoint y: 154, distance: 103.6
drag, startPoint x: 773, startPoint y: 236, endPoint x: 769, endPoint y: 237, distance: 4.5
click at [773, 236] on div "**********" at bounding box center [554, 131] width 808 height 1049
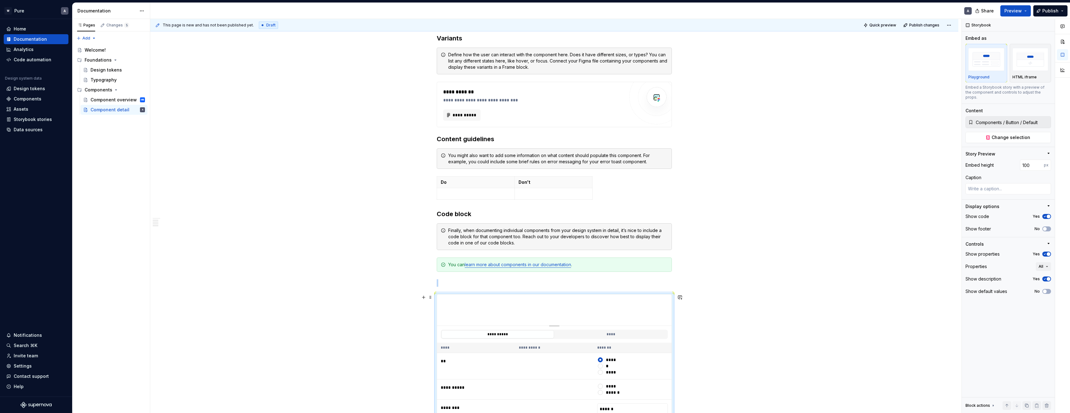
scroll to position [188, 0]
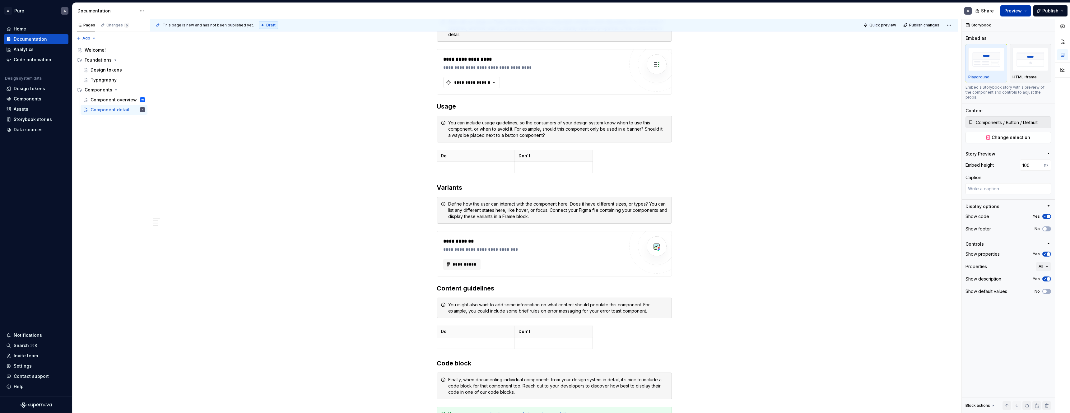
click at [1022, 13] on span "Preview" at bounding box center [1012, 11] width 17 height 6
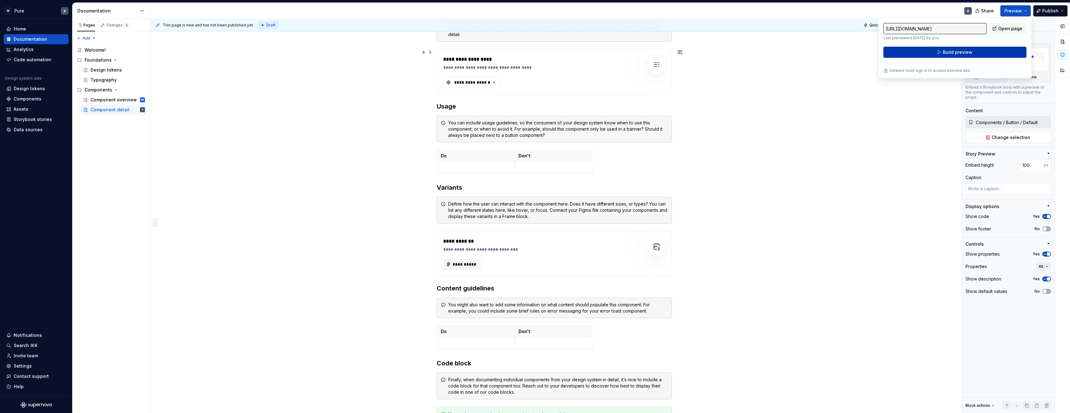
click at [961, 51] on span "Build preview" at bounding box center [958, 52] width 30 height 6
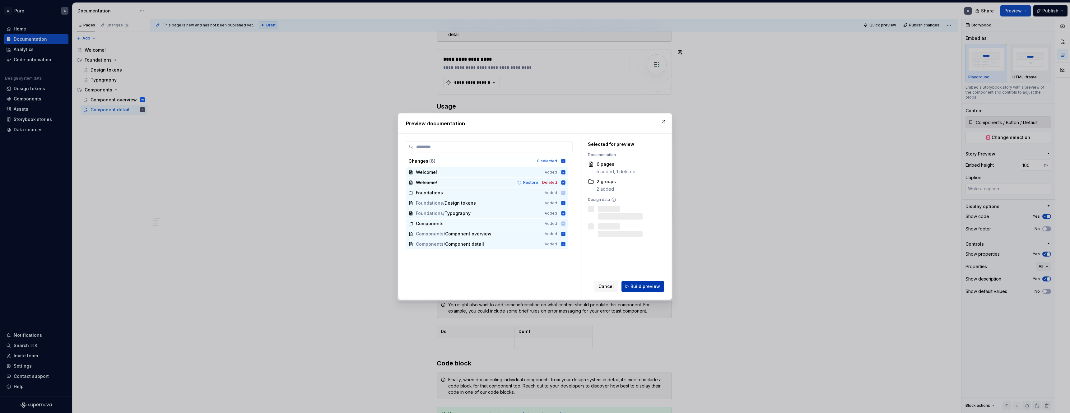
click at [642, 285] on span "Build preview" at bounding box center [645, 286] width 30 height 6
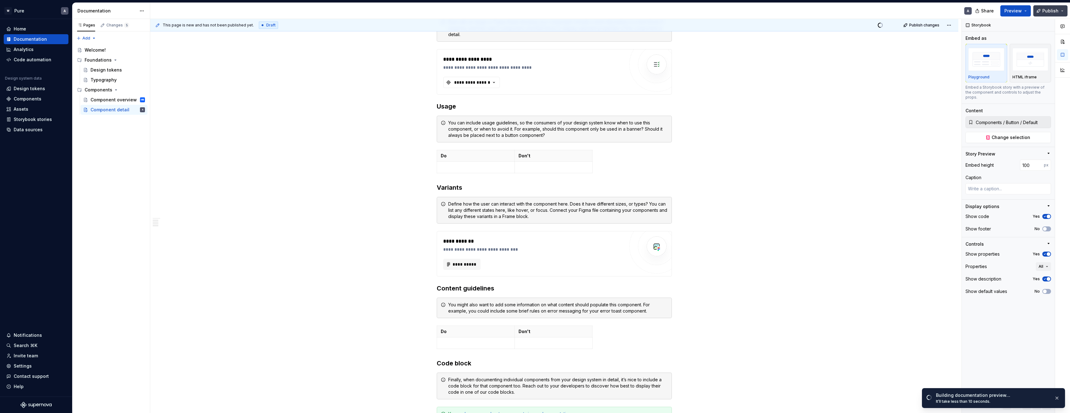
click at [1063, 11] on button "Publish" at bounding box center [1050, 10] width 34 height 11
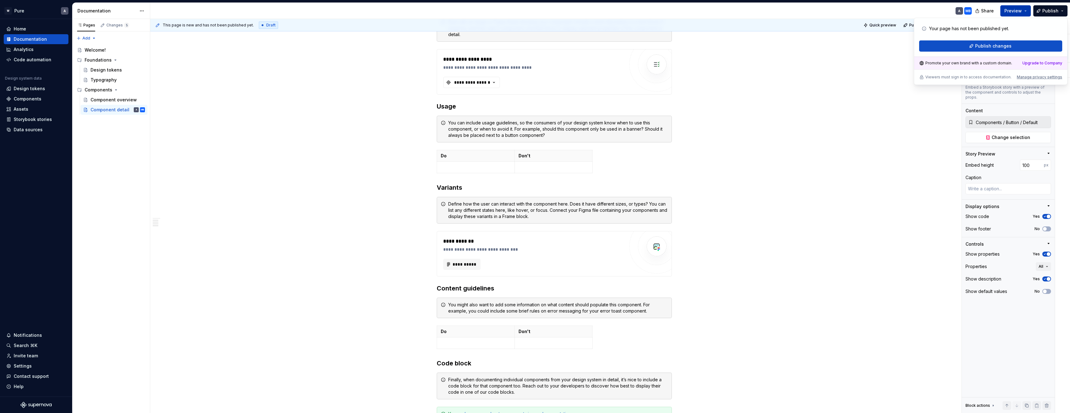
click at [1023, 12] on button "Preview" at bounding box center [1015, 10] width 30 height 11
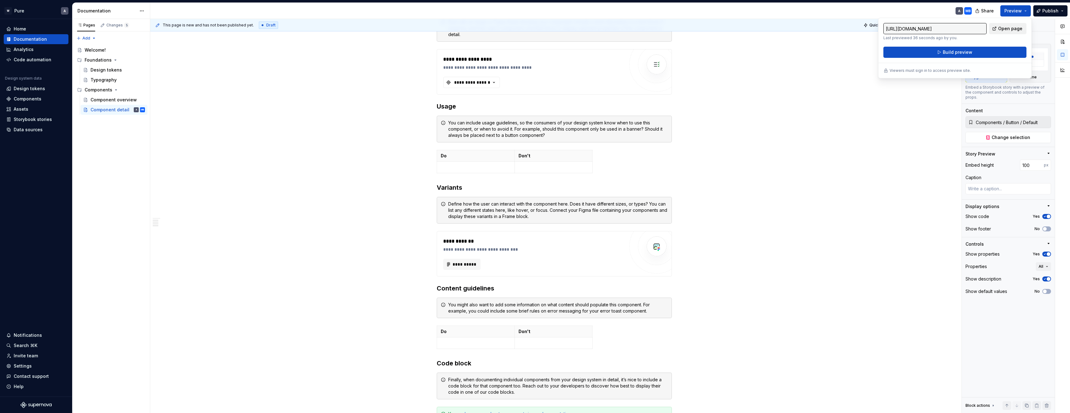
click at [1007, 29] on span "Open page" at bounding box center [1010, 29] width 24 height 6
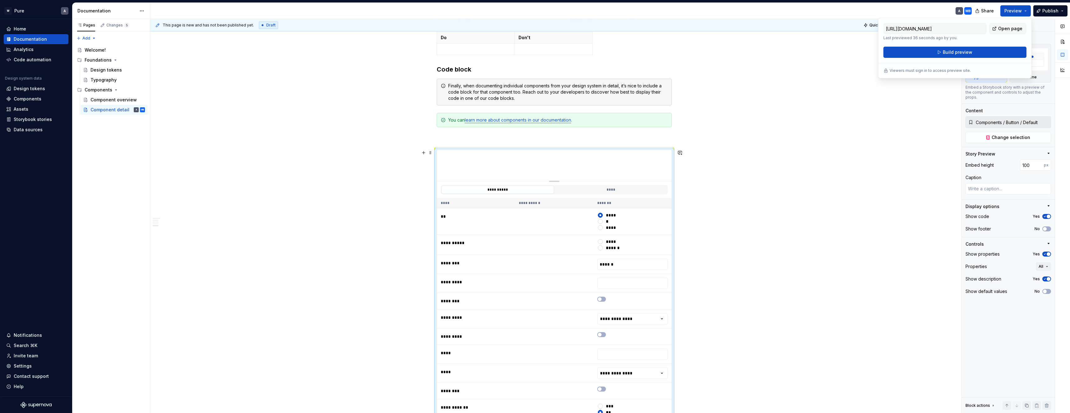
scroll to position [483, 0]
click at [601, 188] on button "****" at bounding box center [611, 189] width 113 height 8
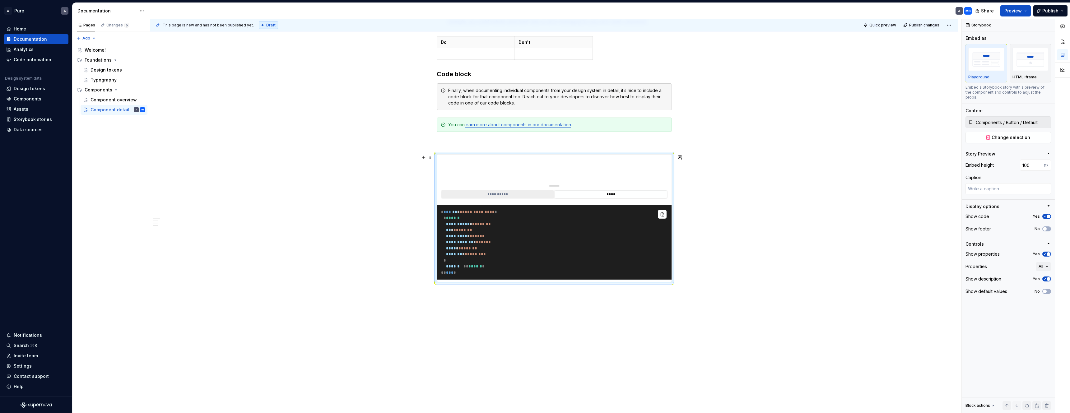
click at [523, 191] on button "**********" at bounding box center [497, 194] width 113 height 8
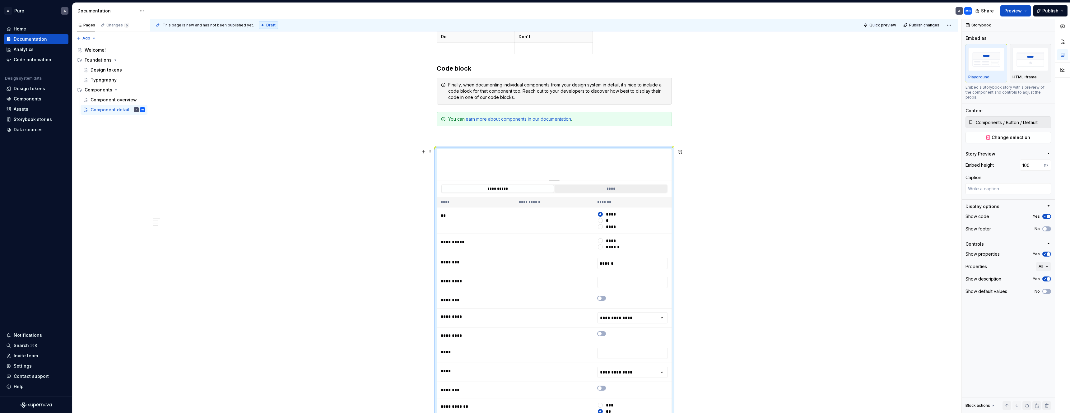
drag, startPoint x: 592, startPoint y: 188, endPoint x: 569, endPoint y: 188, distance: 23.0
click at [592, 188] on button "****" at bounding box center [611, 189] width 113 height 8
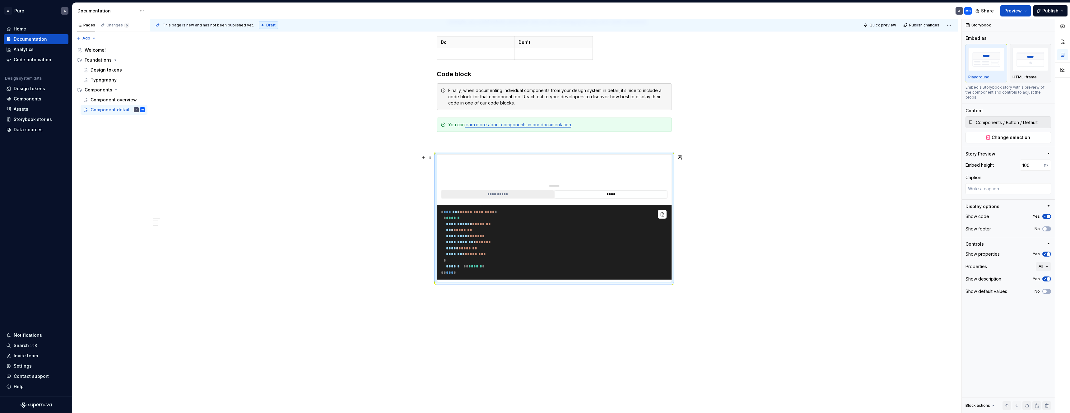
click at [508, 190] on button "**********" at bounding box center [497, 194] width 113 height 8
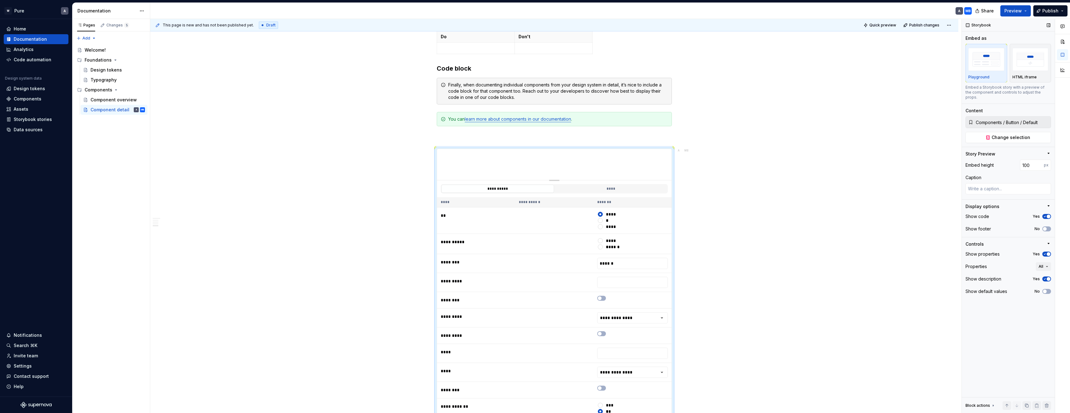
click at [1046, 215] on icon "button" at bounding box center [1044, 217] width 5 height 4
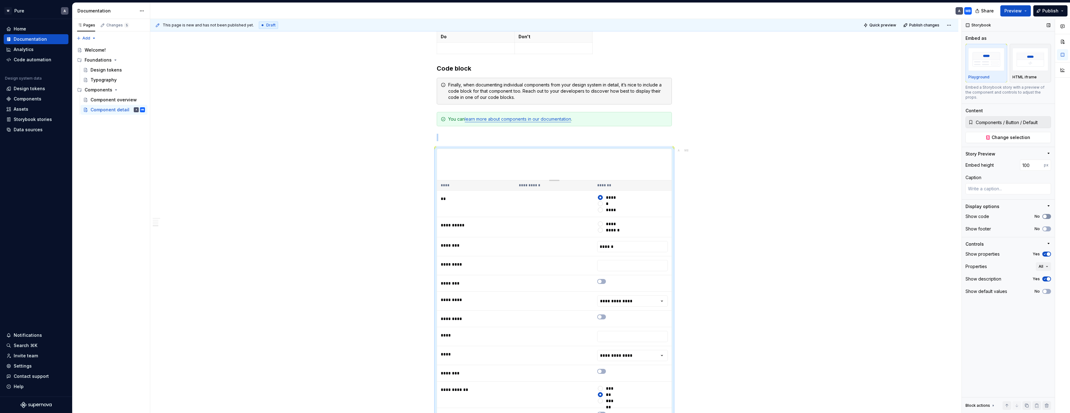
scroll to position [594, 0]
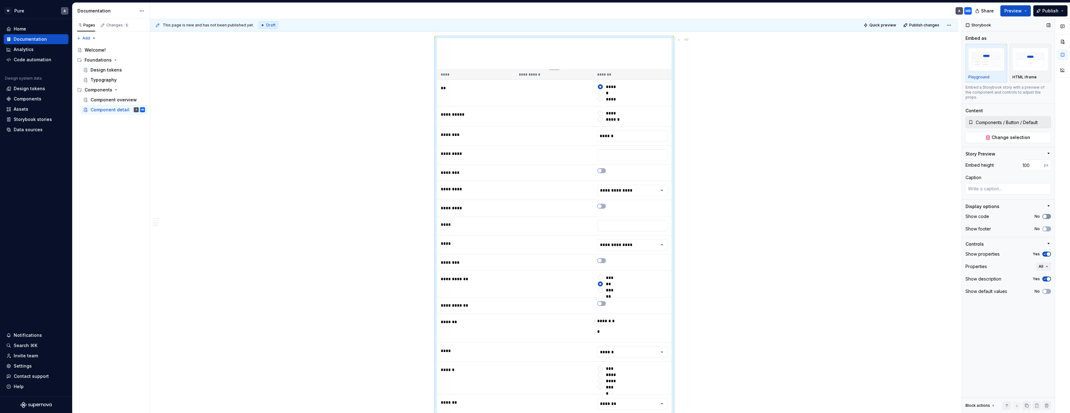
click at [1045, 215] on span "button" at bounding box center [1045, 217] width 4 height 4
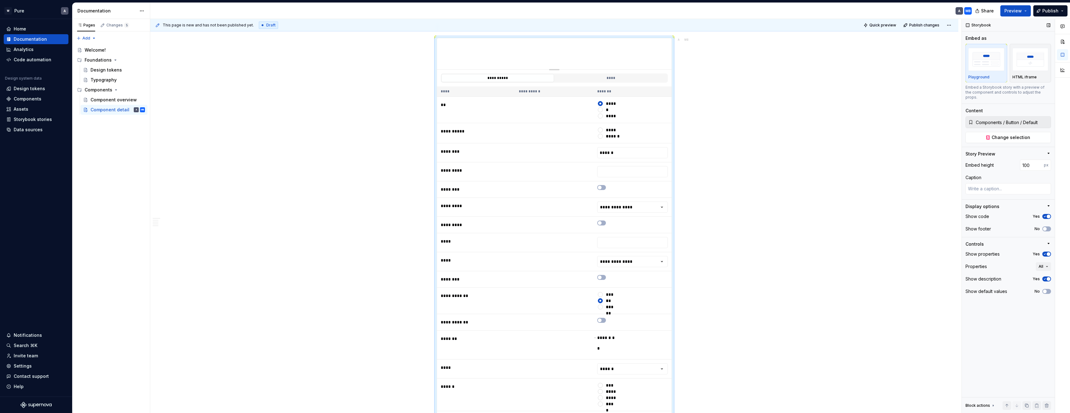
scroll to position [399, 0]
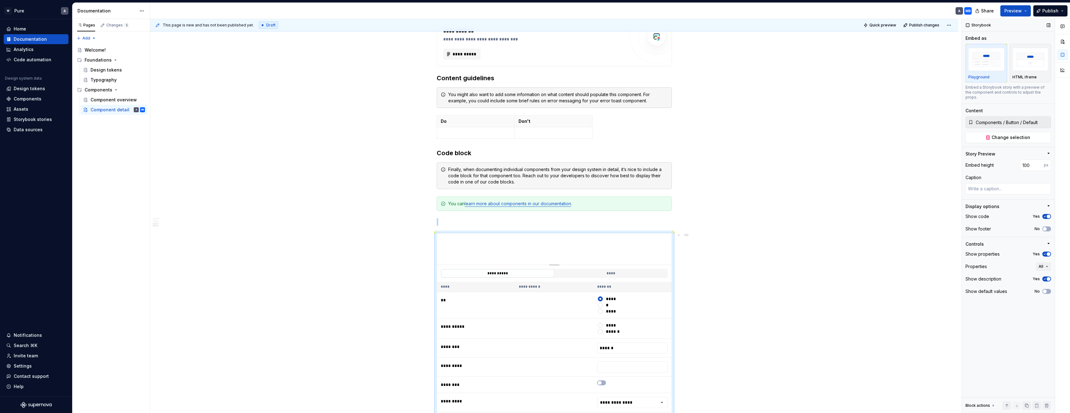
click at [1049, 252] on span "button" at bounding box center [1049, 254] width 4 height 4
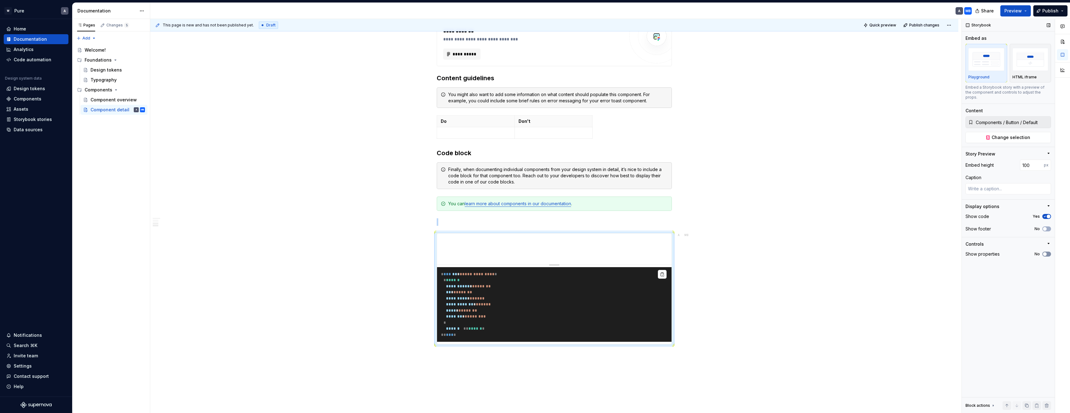
click at [1045, 252] on span "button" at bounding box center [1045, 254] width 4 height 4
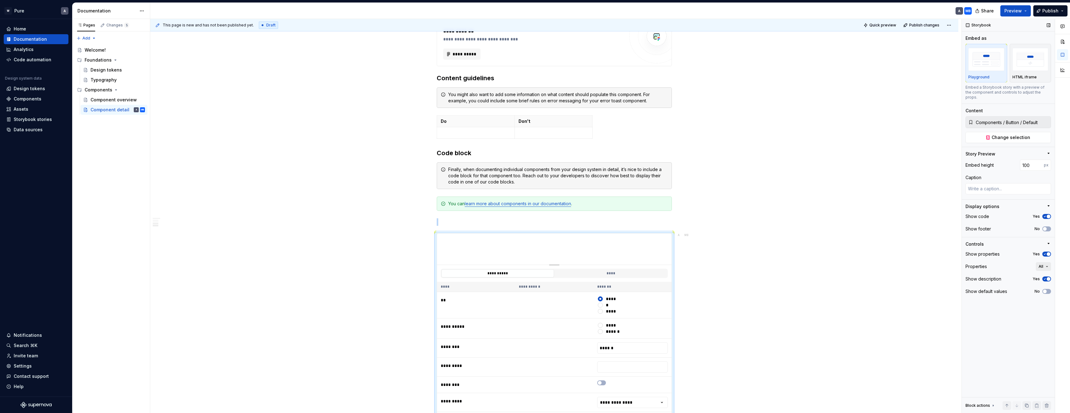
click at [1044, 263] on button "All" at bounding box center [1043, 266] width 15 height 9
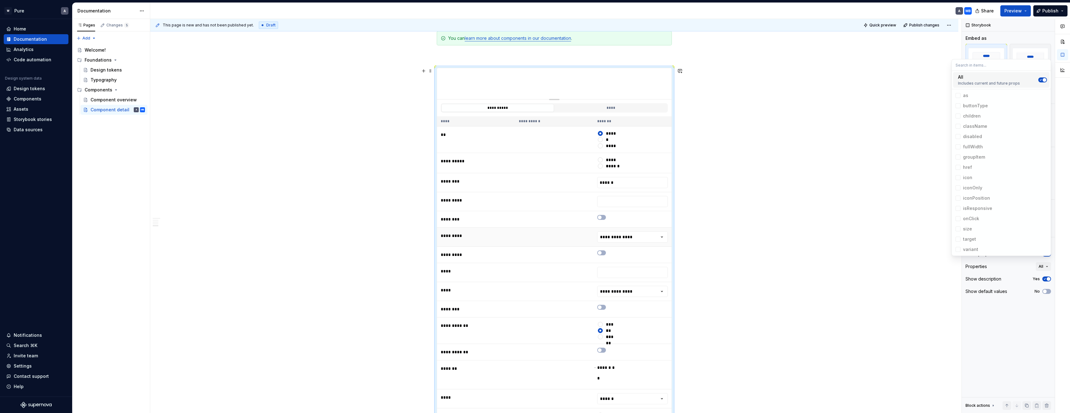
scroll to position [494, 0]
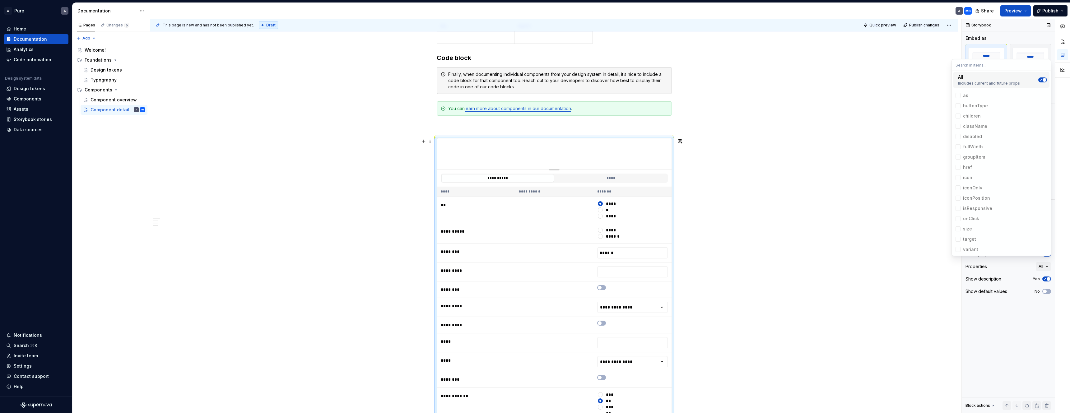
drag, startPoint x: 905, startPoint y: 268, endPoint x: 967, endPoint y: 276, distance: 62.1
click at [905, 268] on div "**********" at bounding box center [555, 216] width 811 height 394
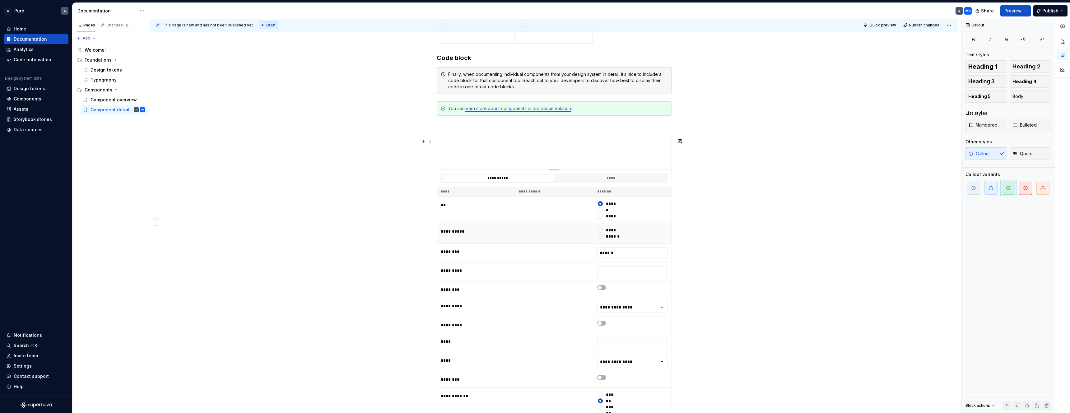
click at [529, 237] on td at bounding box center [554, 233] width 78 height 20
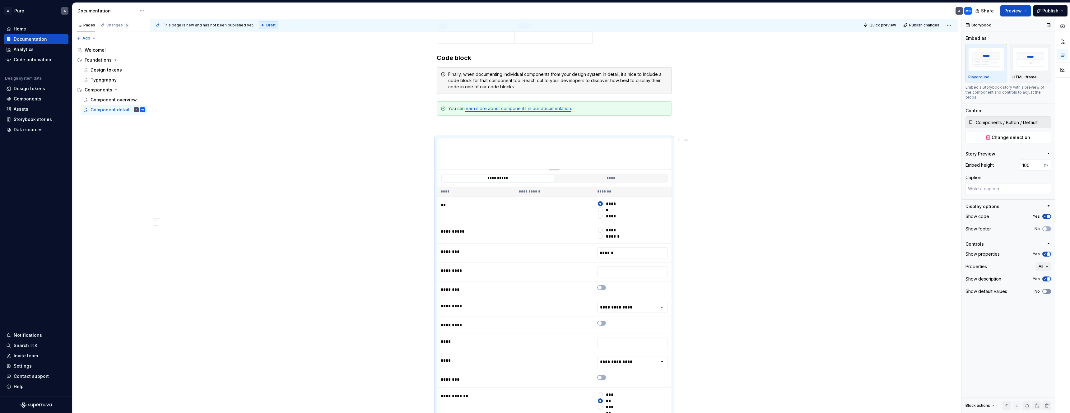
click at [1048, 289] on button "No" at bounding box center [1046, 291] width 9 height 5
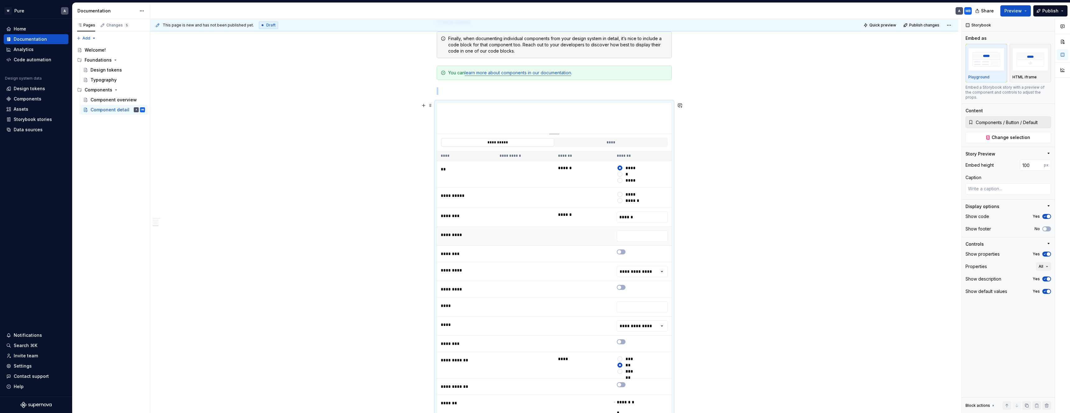
scroll to position [469, 0]
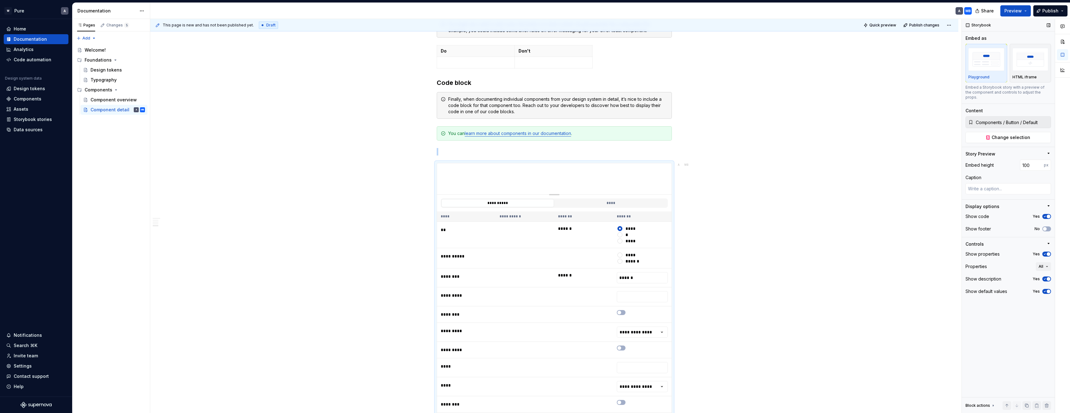
click at [1045, 291] on icon "button" at bounding box center [1045, 291] width 2 height 1
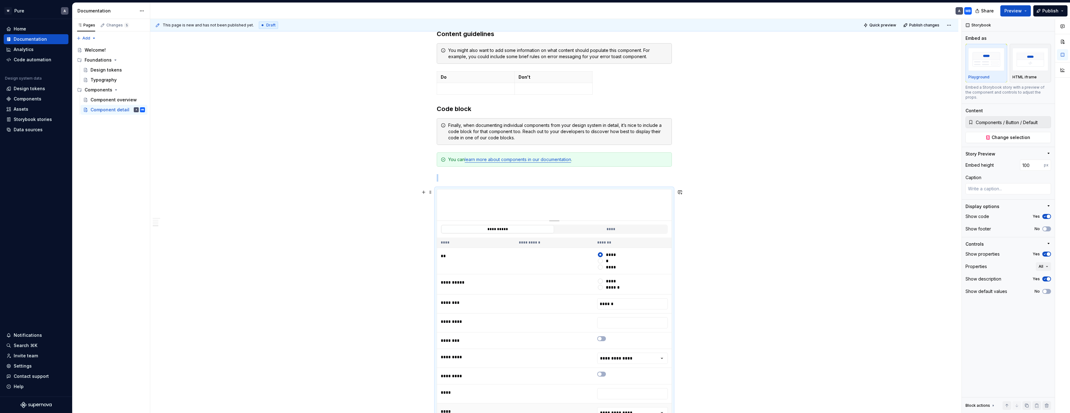
scroll to position [430, 0]
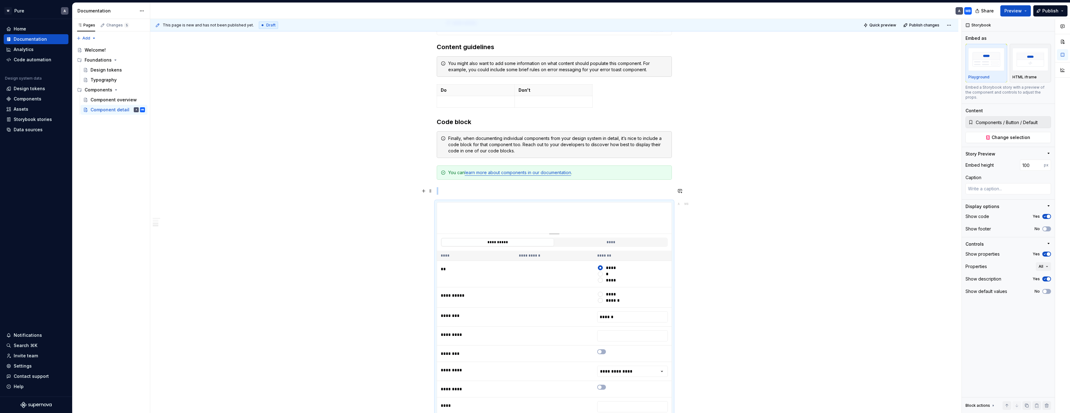
click at [739, 191] on div "**********" at bounding box center [555, 216] width 811 height 394
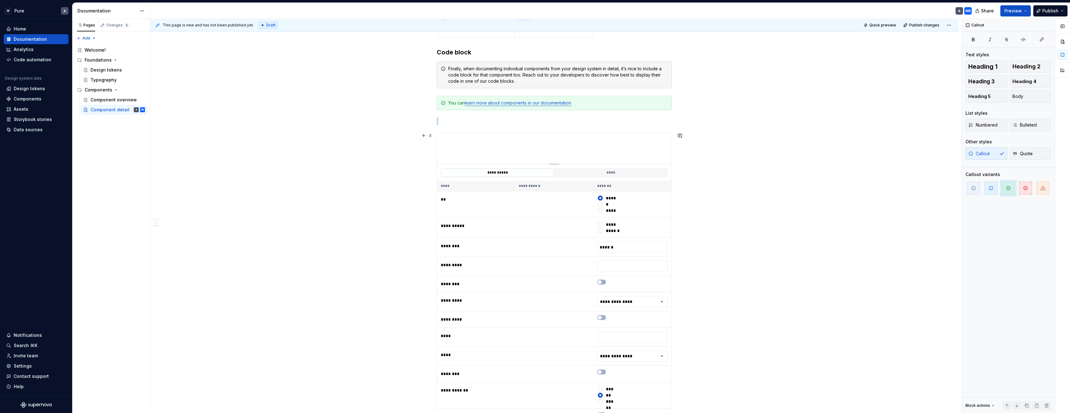
scroll to position [742, 0]
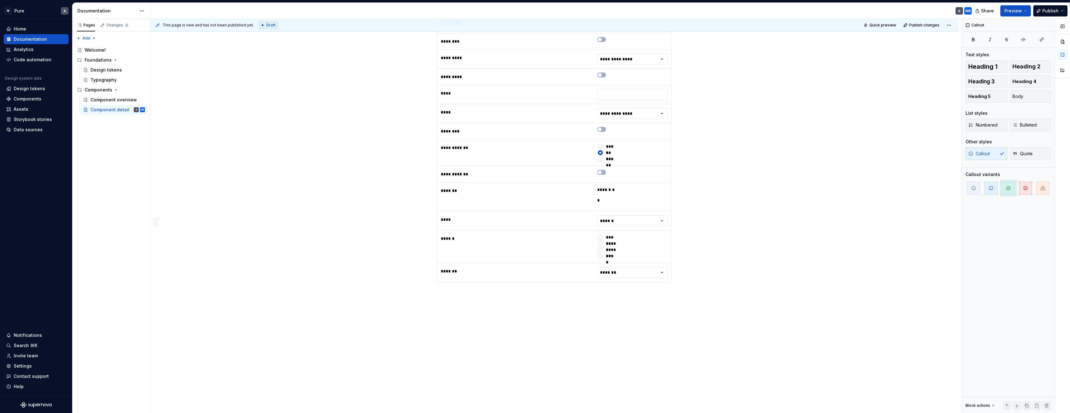
type textarea "*"
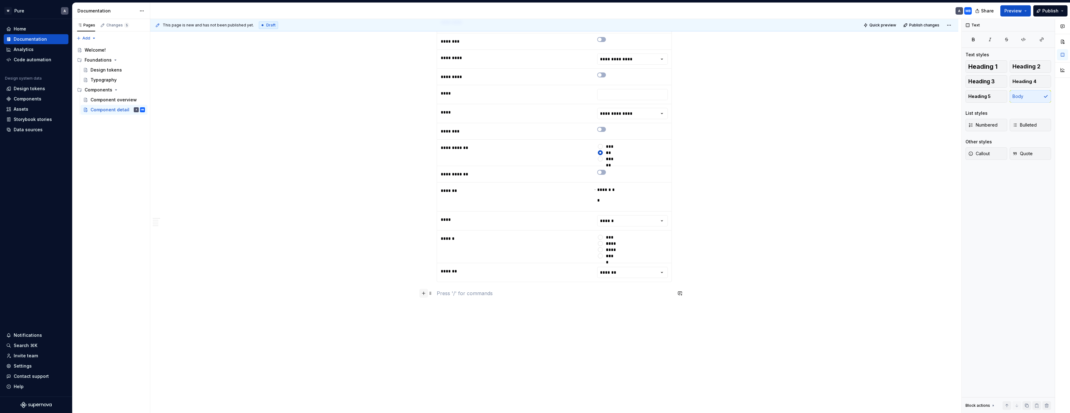
click at [427, 295] on button "button" at bounding box center [423, 293] width 9 height 9
click at [497, 345] on div "Component health" at bounding box center [498, 343] width 82 height 6
type textarea "*"
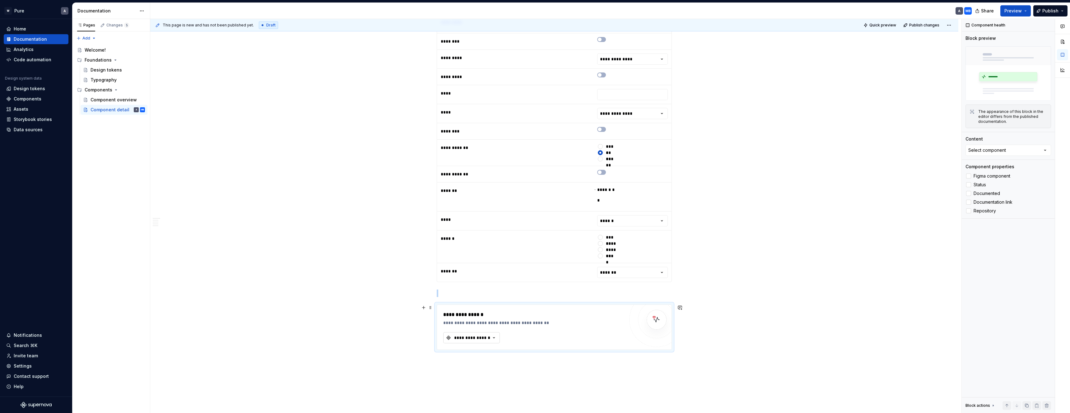
click at [488, 341] on div "**********" at bounding box center [471, 338] width 37 height 6
click at [664, 318] on div at bounding box center [657, 320] width 20 height 20
click at [463, 341] on div "**********" at bounding box center [471, 338] width 37 height 6
type input "icon"
click at [425, 309] on button "button" at bounding box center [423, 307] width 9 height 9
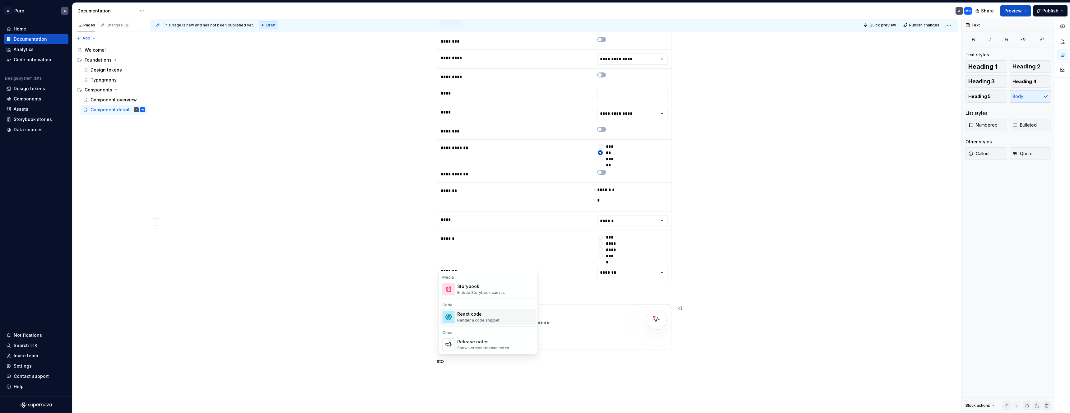
click at [501, 317] on div "React code Render a code snippet" at bounding box center [495, 317] width 77 height 12
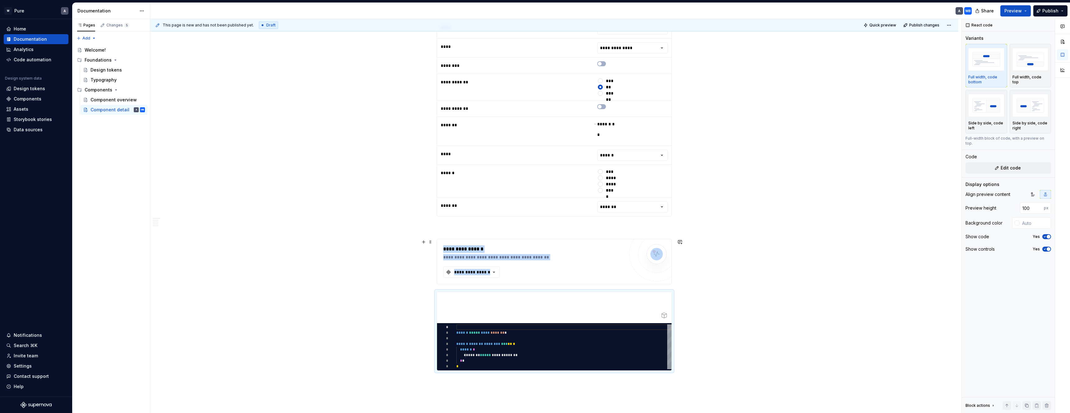
scroll to position [896, 0]
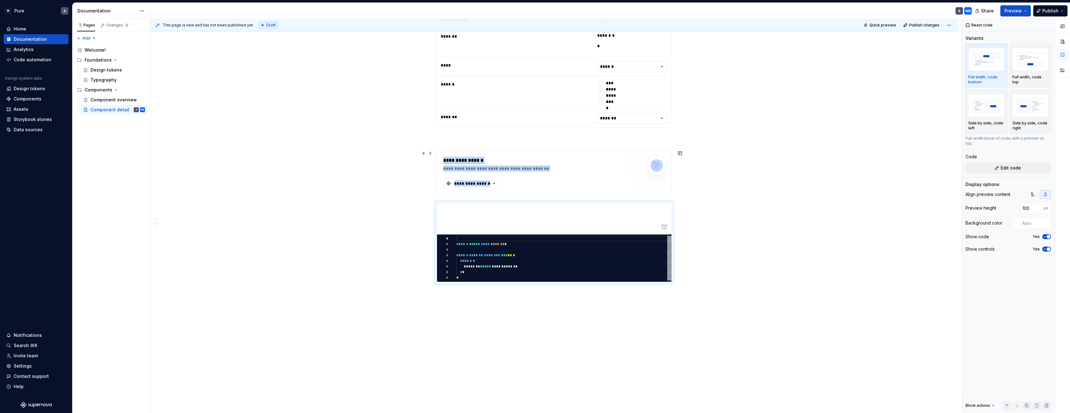
type textarea "*"
click at [987, 111] on img "button" at bounding box center [986, 105] width 36 height 23
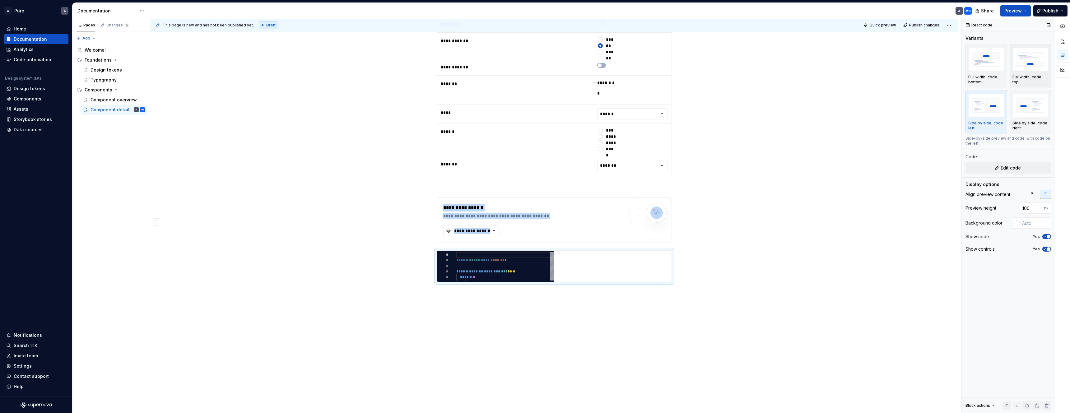
click at [1034, 59] on img "button" at bounding box center [1030, 59] width 36 height 23
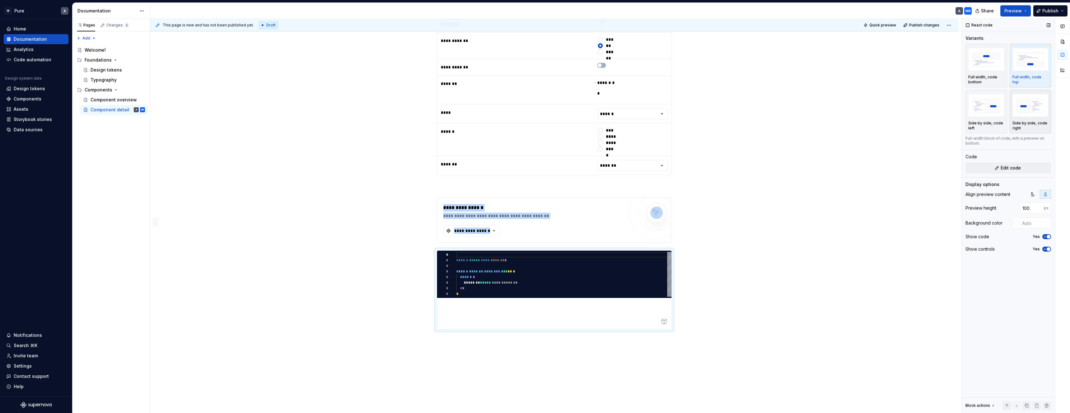
click at [1028, 113] on img "button" at bounding box center [1030, 105] width 36 height 23
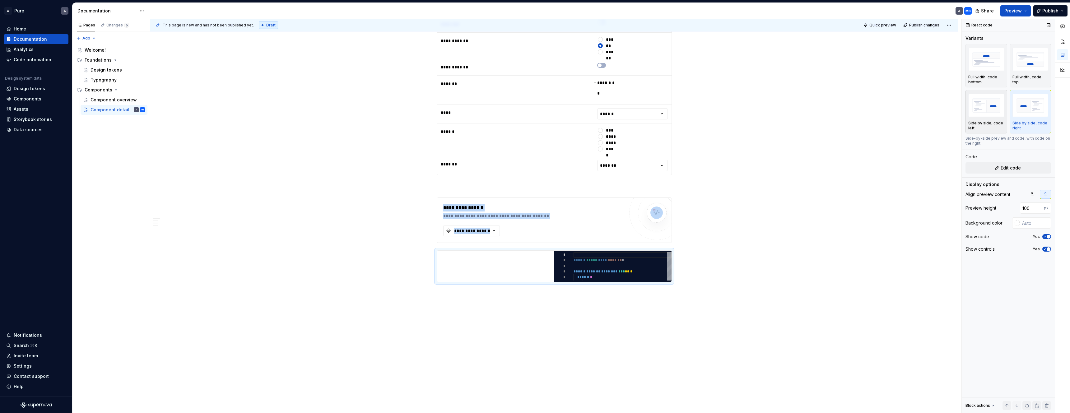
click at [985, 114] on img "button" at bounding box center [986, 105] width 36 height 23
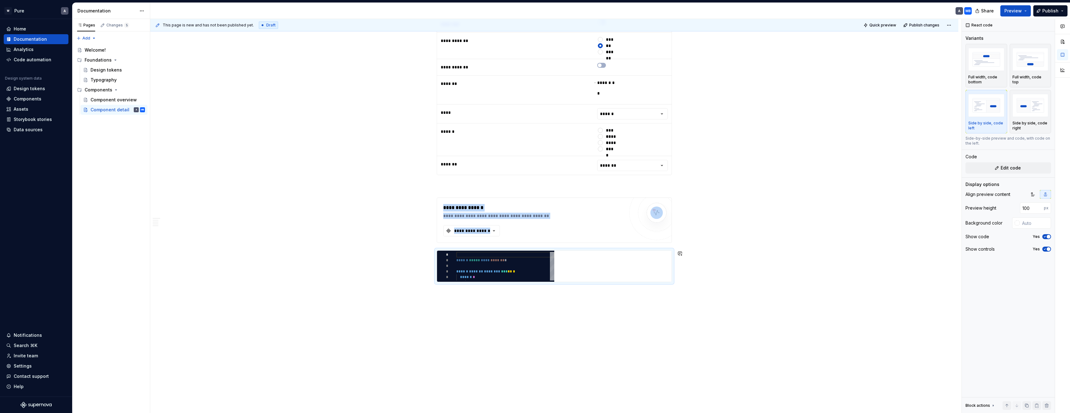
drag, startPoint x: 428, startPoint y: 289, endPoint x: 413, endPoint y: 299, distance: 17.9
click at [428, 289] on div "**********" at bounding box center [555, 216] width 811 height 394
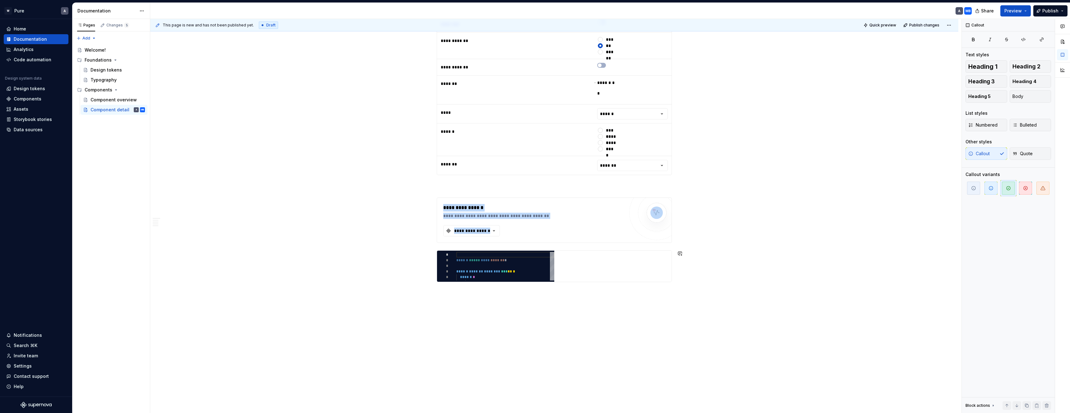
click at [444, 293] on div "**********" at bounding box center [555, 216] width 811 height 394
click at [27, 120] on div "Storybook stories" at bounding box center [33, 119] width 38 height 6
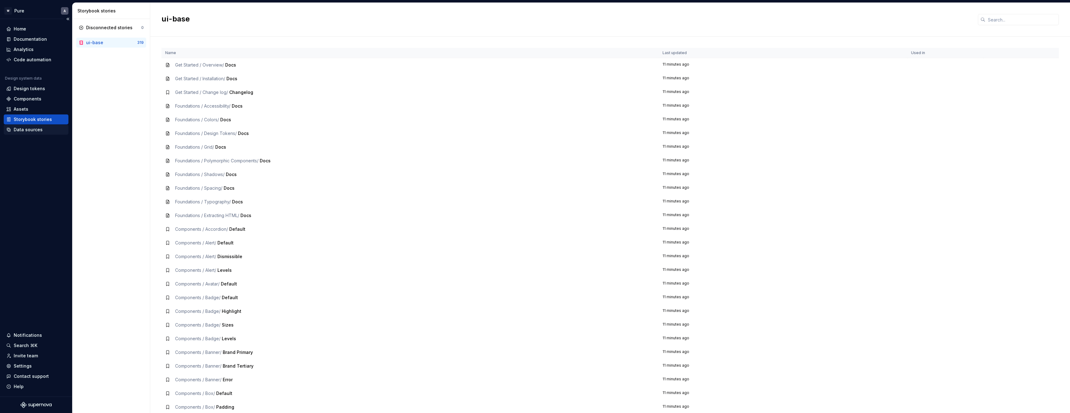
click at [31, 131] on div "Data sources" at bounding box center [28, 130] width 29 height 6
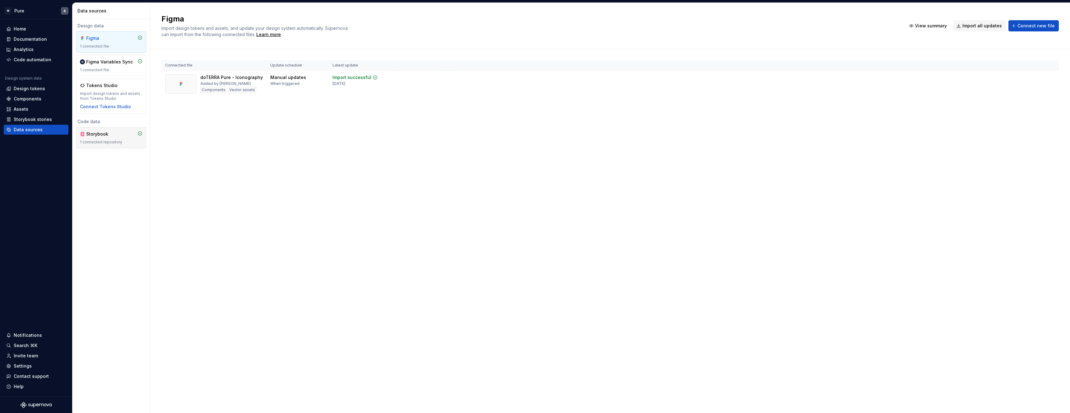
click at [121, 133] on div "Storybook" at bounding box center [111, 134] width 63 height 6
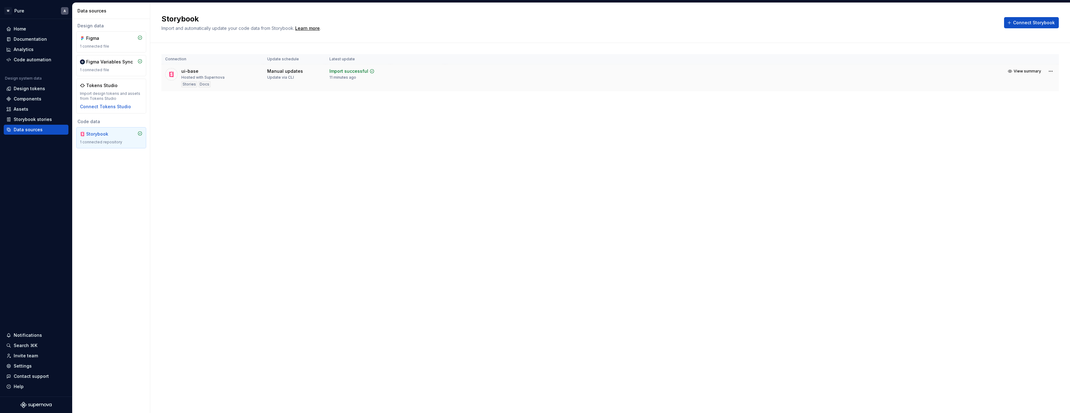
click at [206, 84] on div "Docs" at bounding box center [204, 84] width 12 height 6
click at [1029, 70] on span "View summary" at bounding box center [1027, 71] width 27 height 5
drag, startPoint x: 1062, startPoint y: 11, endPoint x: 1015, endPoint y: 47, distance: 59.9
click at [1062, 11] on button "button" at bounding box center [1061, 11] width 9 height 9
click at [1047, 71] on html "W Pure A Home Documentation Analytics Code automation Design system data Design…" at bounding box center [535, 206] width 1070 height 413
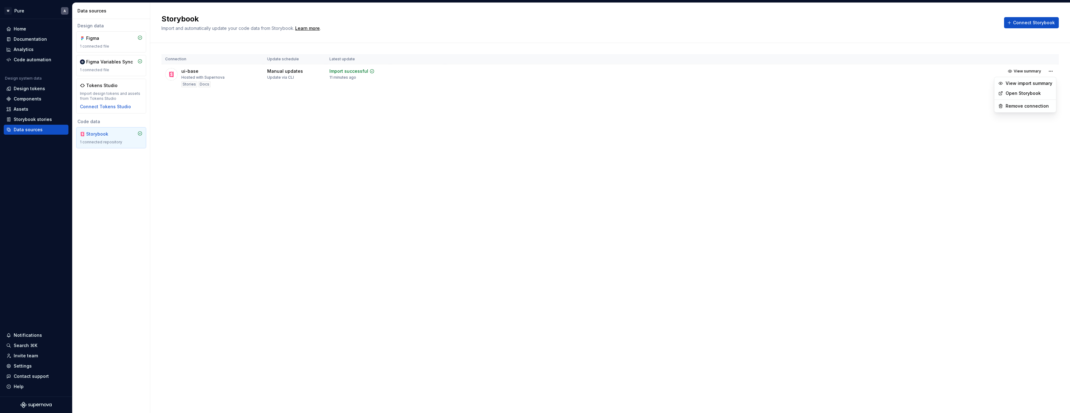
click at [1018, 93] on link "Open Storybook" at bounding box center [1029, 93] width 47 height 6
click at [364, 166] on div "Storybook Import and automatically update your code data from Storybook. Learn …" at bounding box center [610, 208] width 920 height 410
